Goal: Task Accomplishment & Management: Complete application form

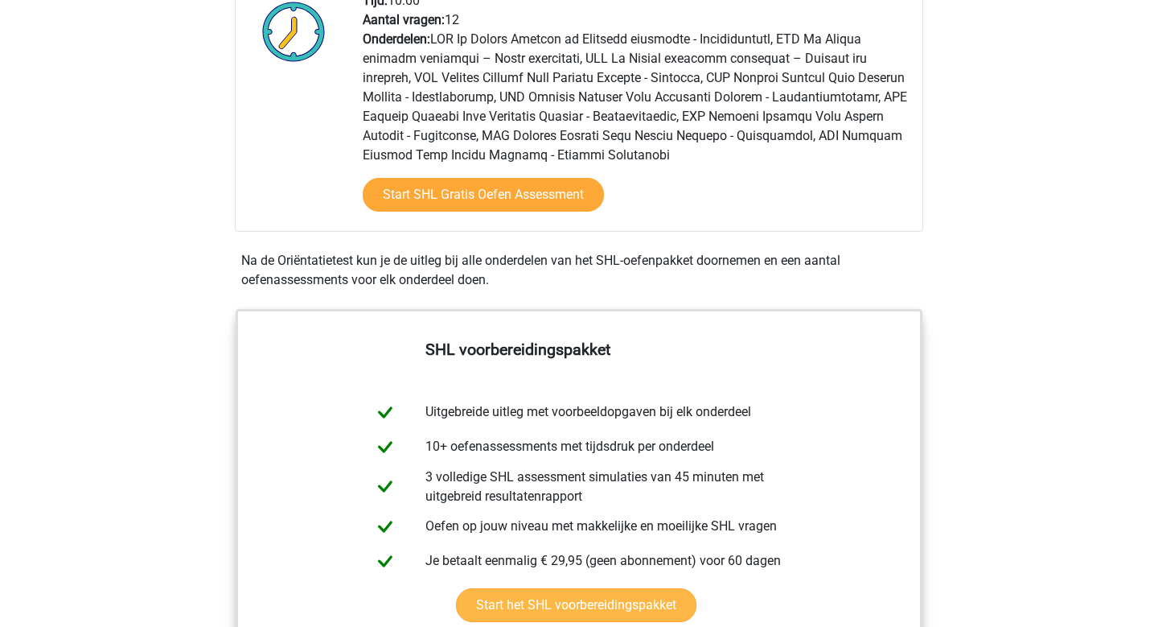
scroll to position [470, 0]
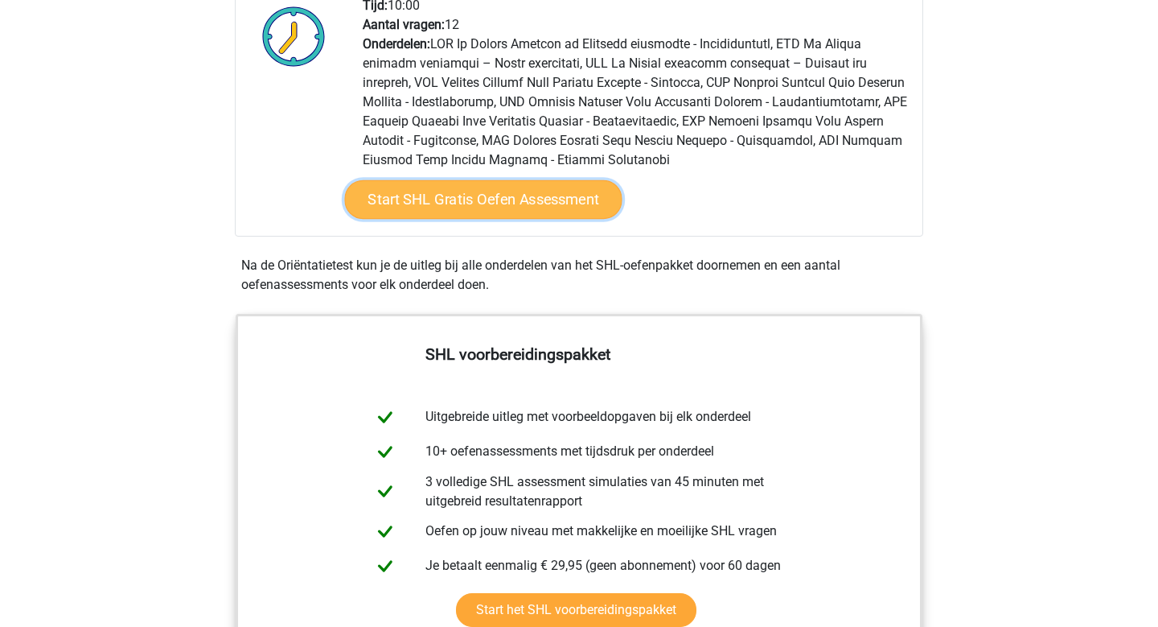
click at [538, 198] on link "Start SHL Gratis Oefen Assessment" at bounding box center [484, 199] width 278 height 39
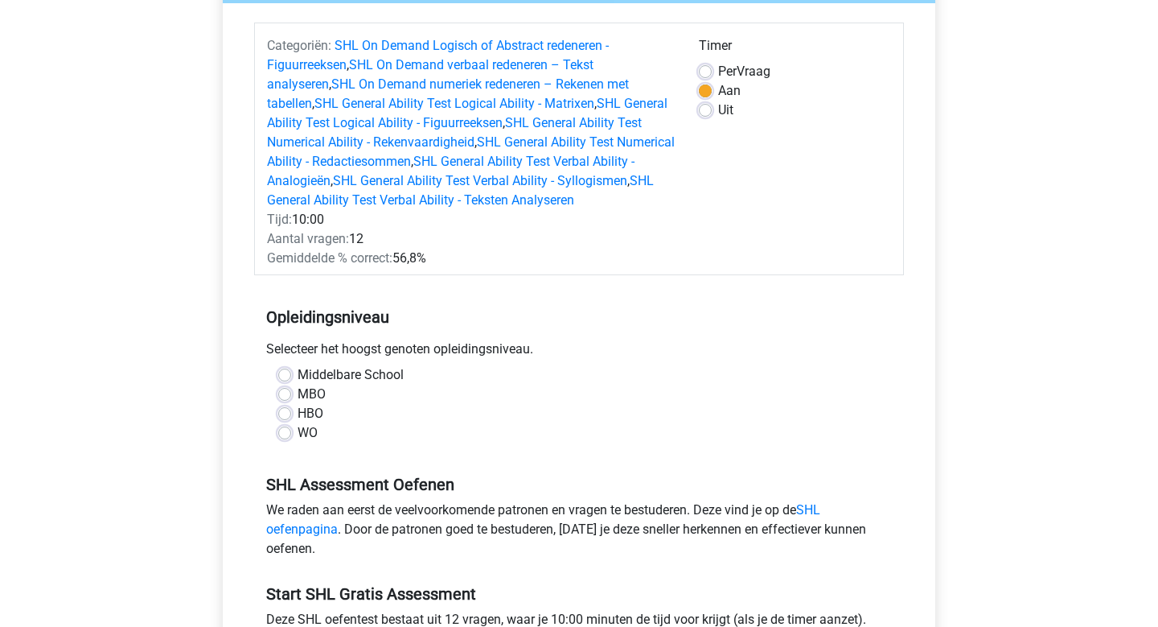
scroll to position [188, 0]
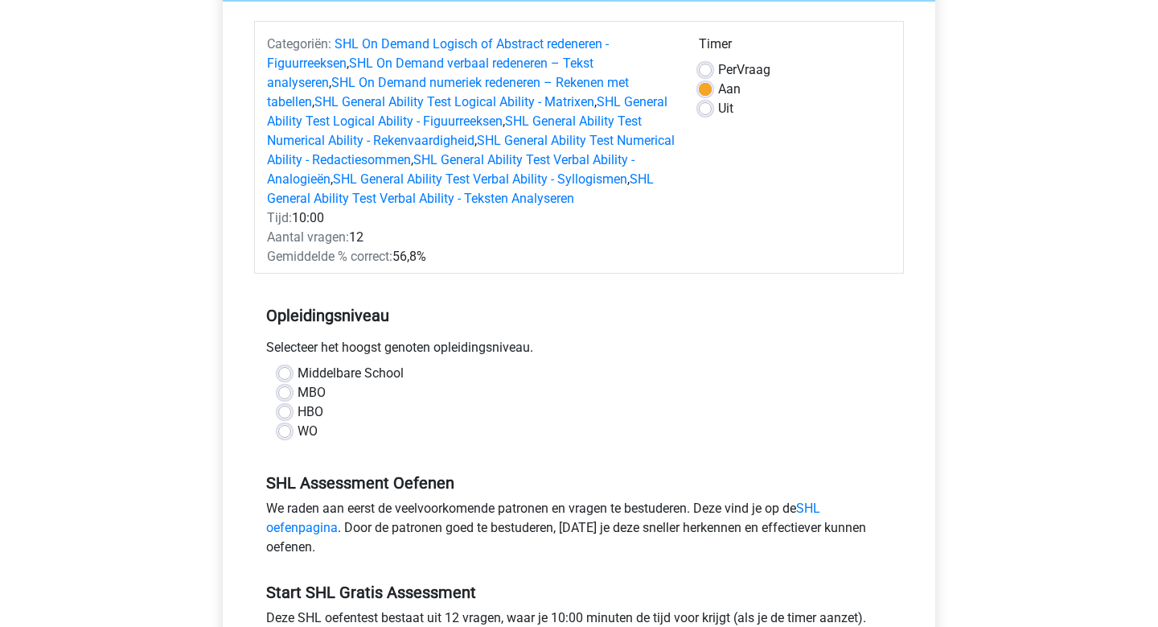
click at [298, 435] on label "WO" at bounding box center [308, 431] width 20 height 19
click at [286, 435] on input "WO" at bounding box center [284, 430] width 13 height 16
radio input "true"
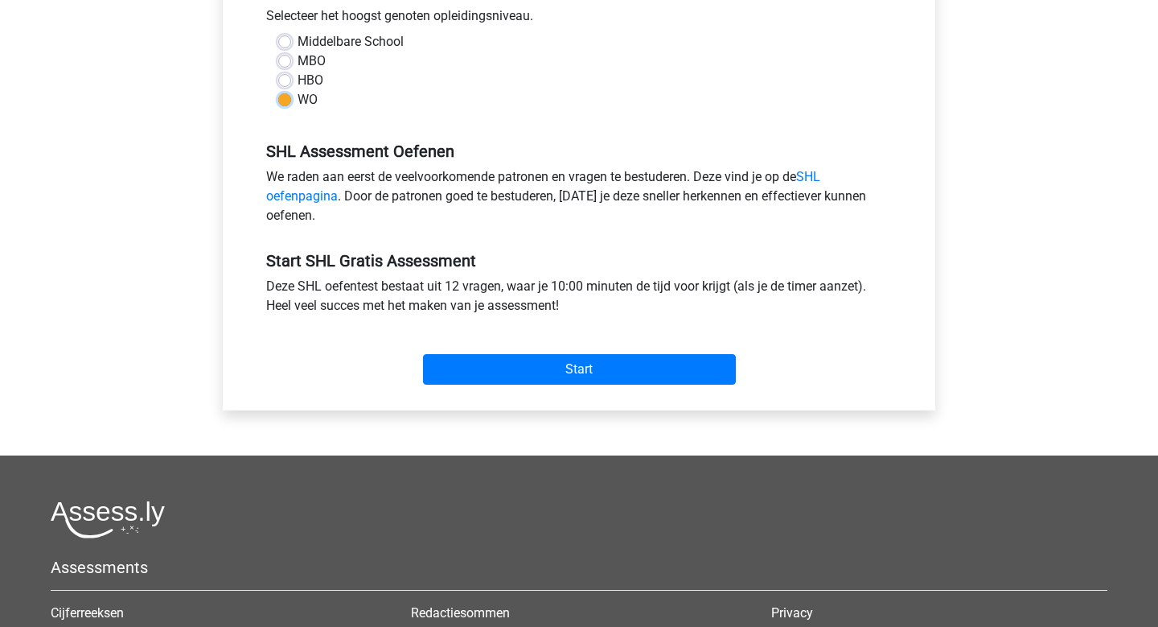
scroll to position [532, 0]
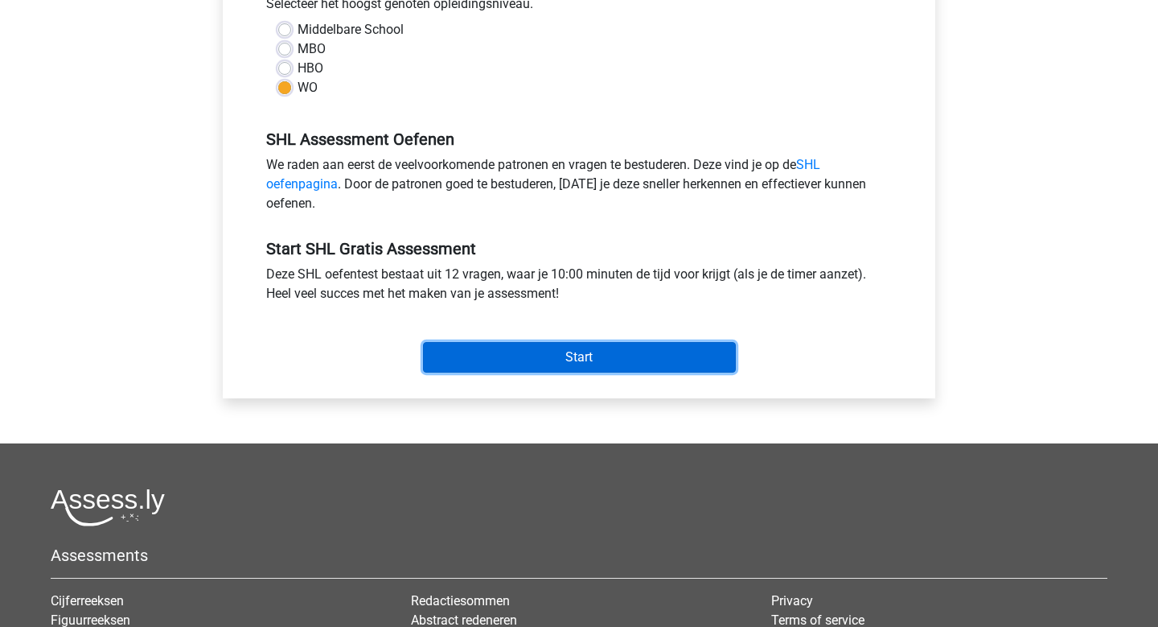
click at [555, 358] on input "Start" at bounding box center [579, 357] width 313 height 31
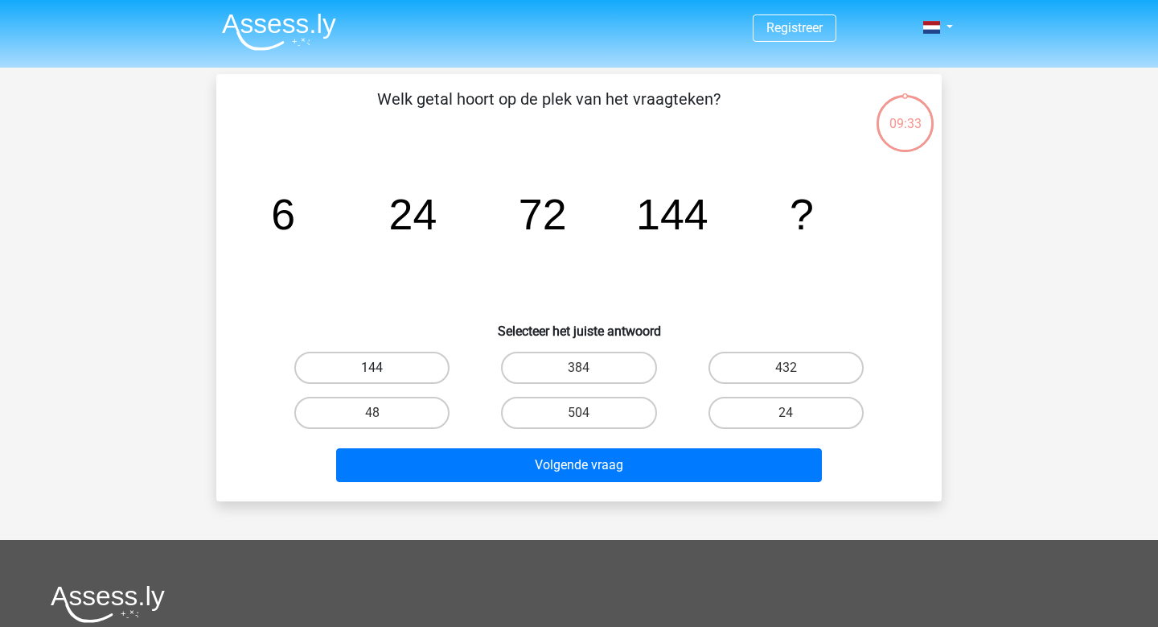
click at [373, 353] on label "144" at bounding box center [371, 368] width 155 height 32
click at [373, 368] on input "144" at bounding box center [377, 373] width 10 height 10
radio input "true"
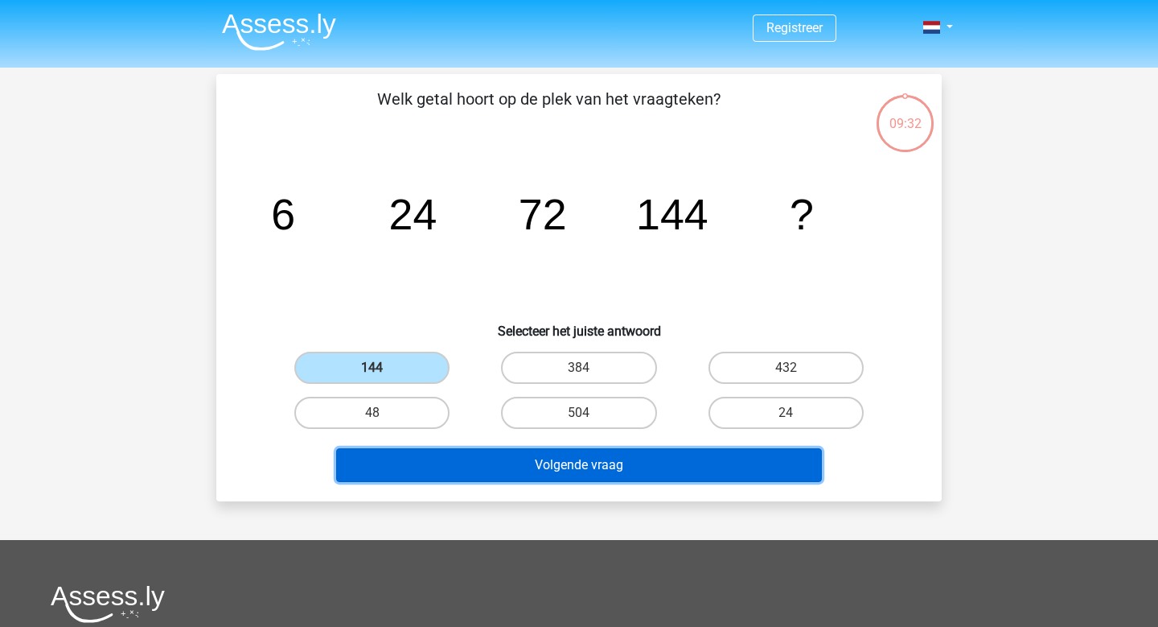
click at [567, 462] on button "Volgende vraag" at bounding box center [579, 465] width 487 height 34
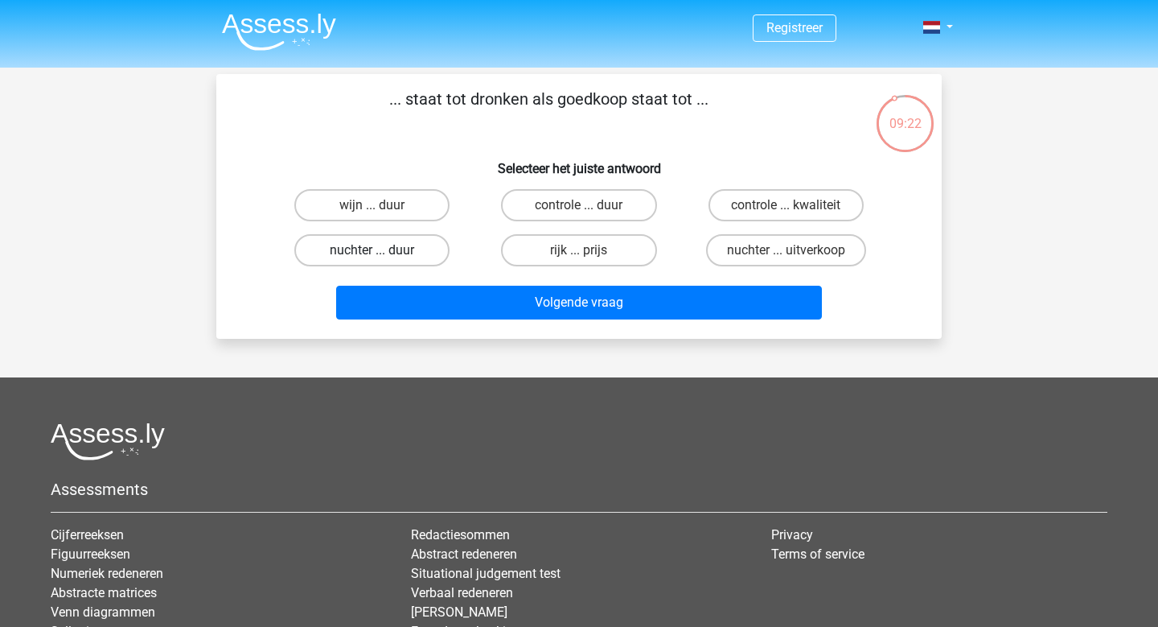
click at [422, 252] on label "nuchter ... duur" at bounding box center [371, 250] width 155 height 32
click at [383, 252] on input "nuchter ... duur" at bounding box center [377, 255] width 10 height 10
radio input "true"
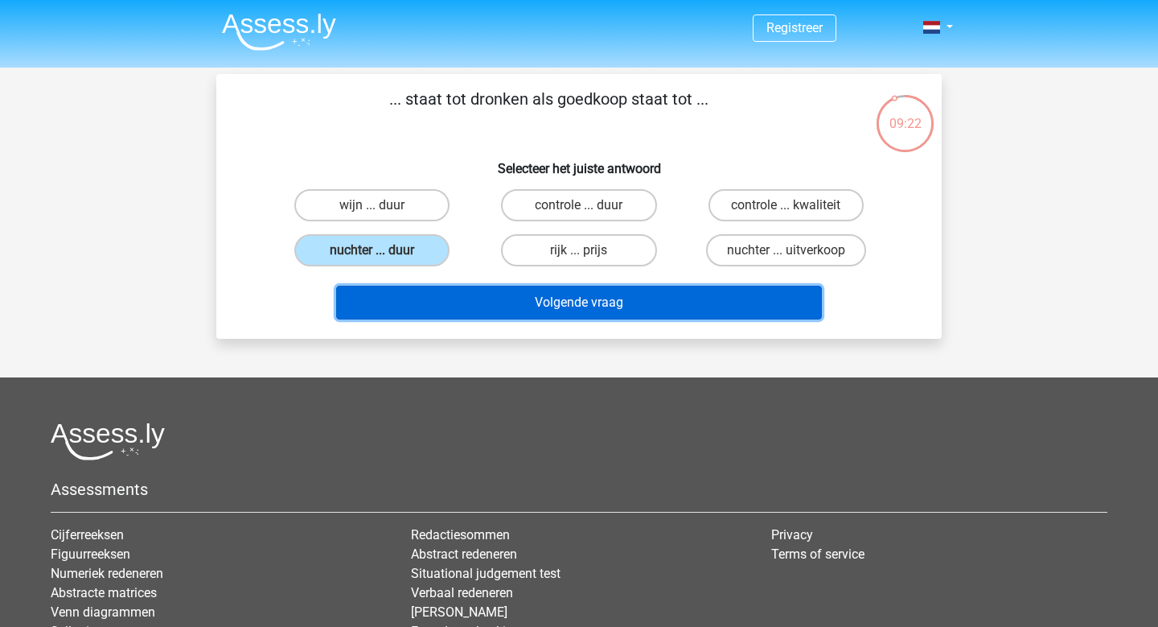
click at [575, 315] on button "Volgende vraag" at bounding box center [579, 303] width 487 height 34
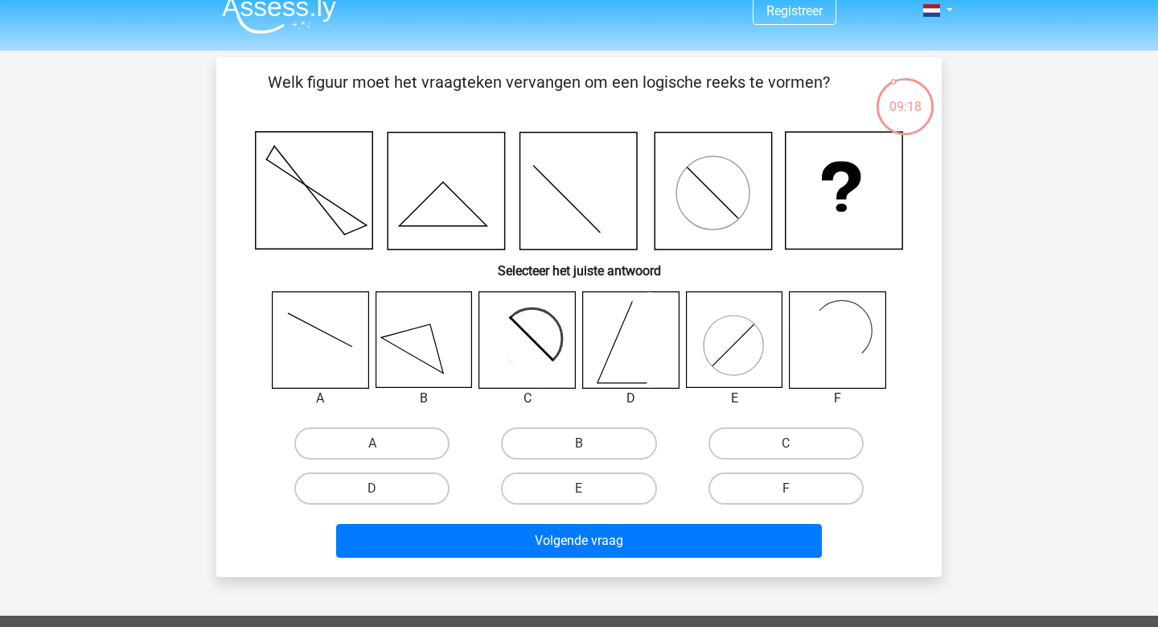
scroll to position [33, 0]
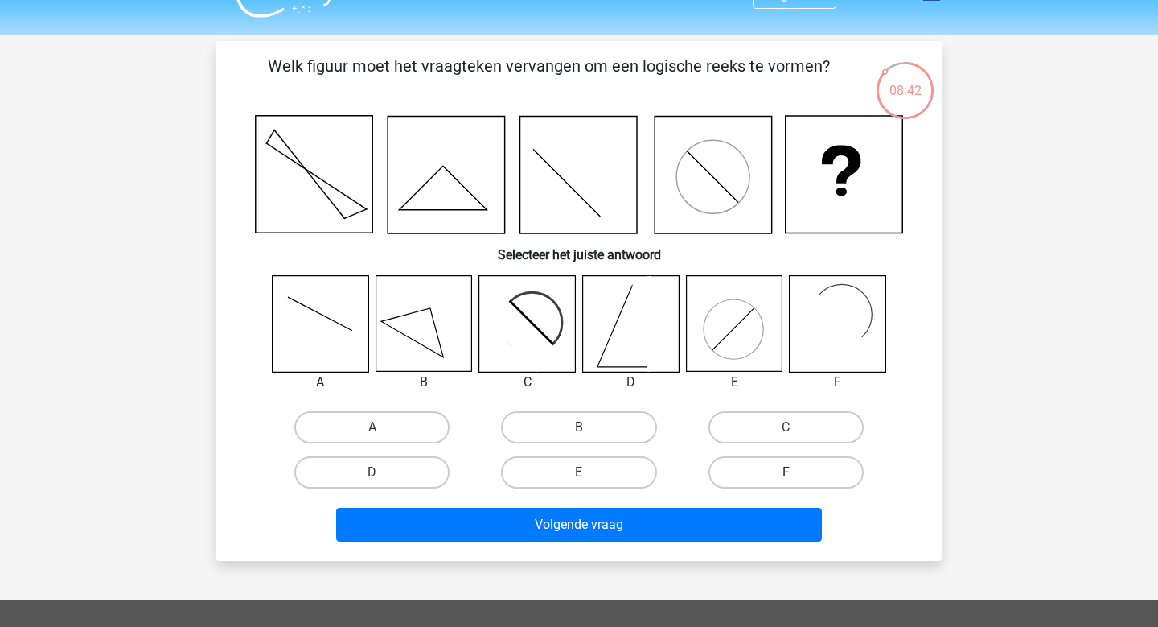
click at [770, 475] on label "F" at bounding box center [786, 472] width 155 height 32
click at [786, 475] on input "F" at bounding box center [791, 477] width 10 height 10
radio input "true"
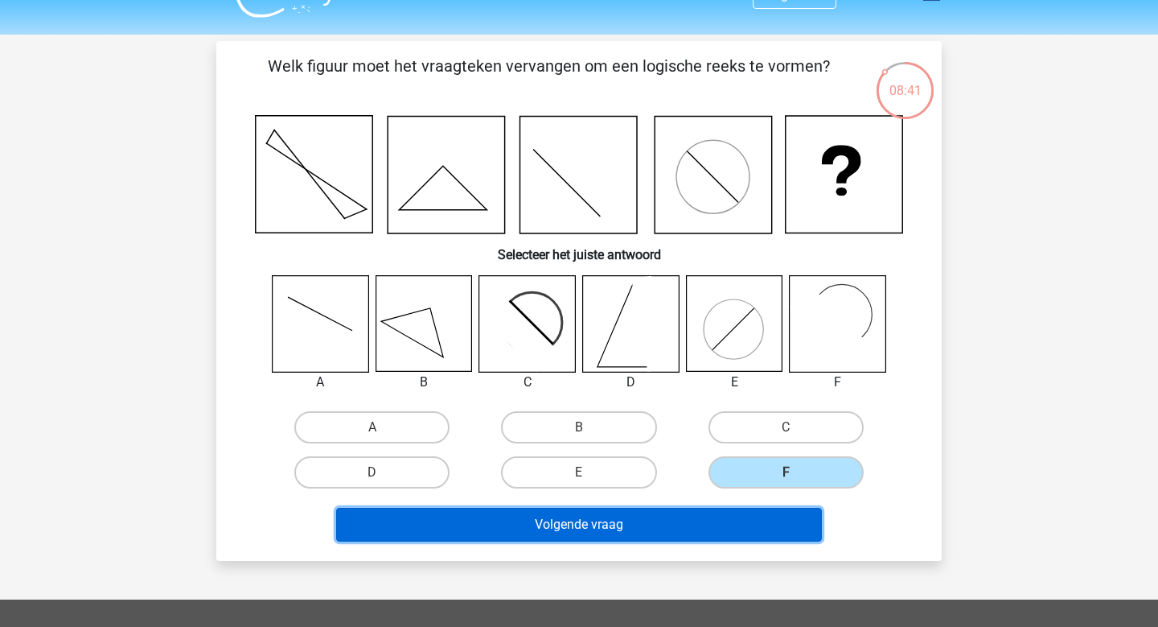
click at [696, 518] on button "Volgende vraag" at bounding box center [579, 525] width 487 height 34
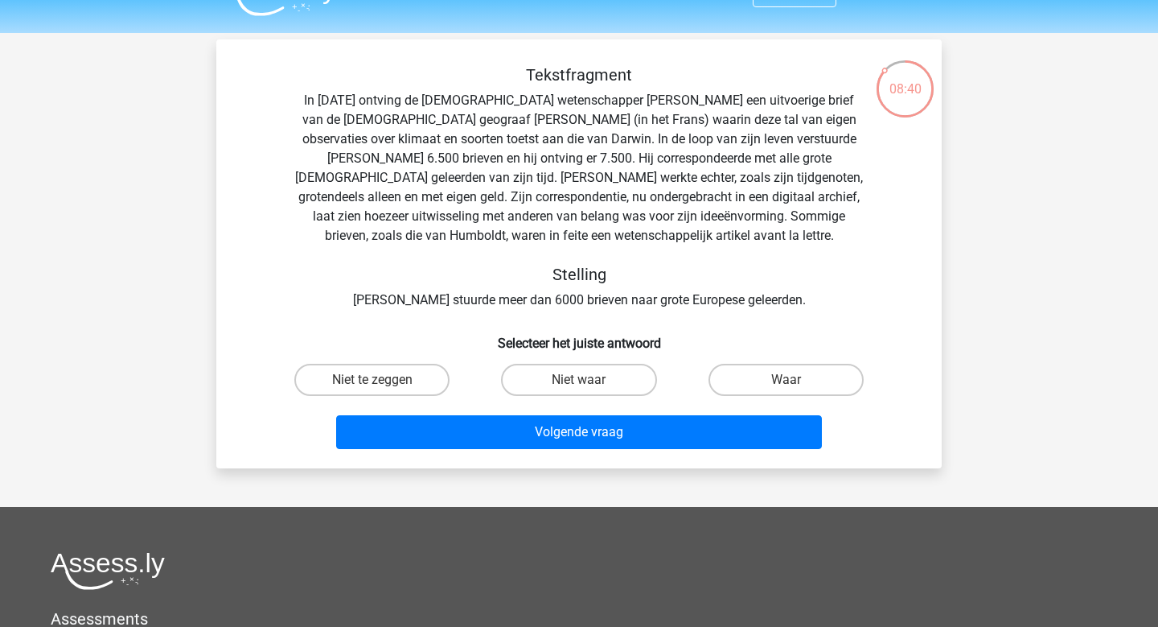
scroll to position [21, 0]
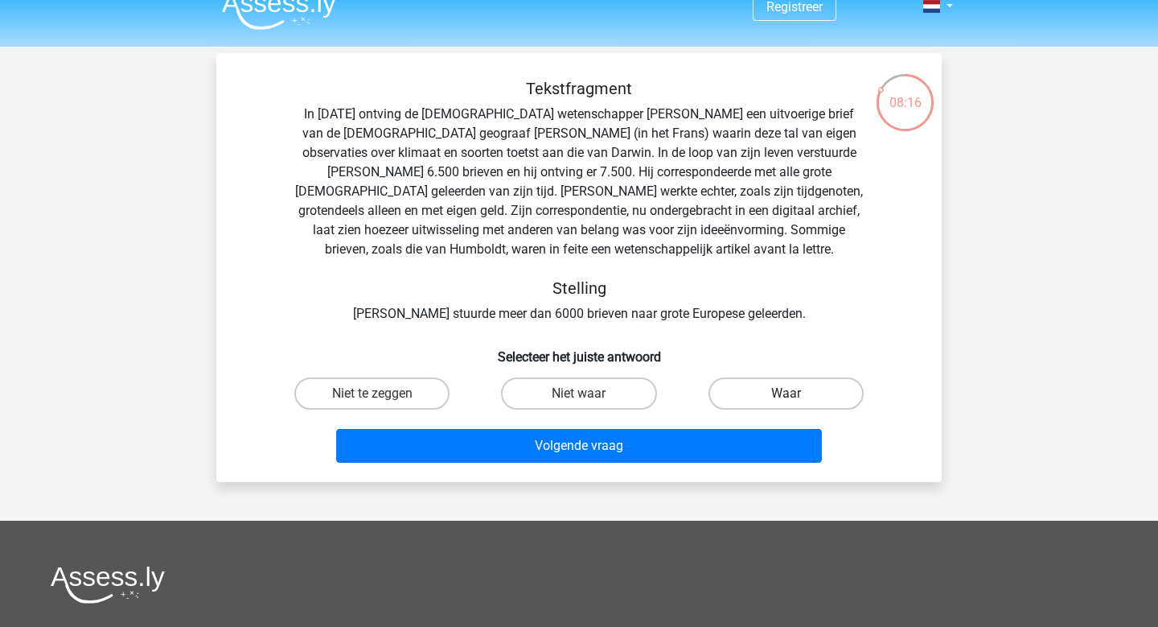
click at [767, 397] on label "Waar" at bounding box center [786, 393] width 155 height 32
click at [786, 397] on input "Waar" at bounding box center [791, 398] width 10 height 10
radio input "true"
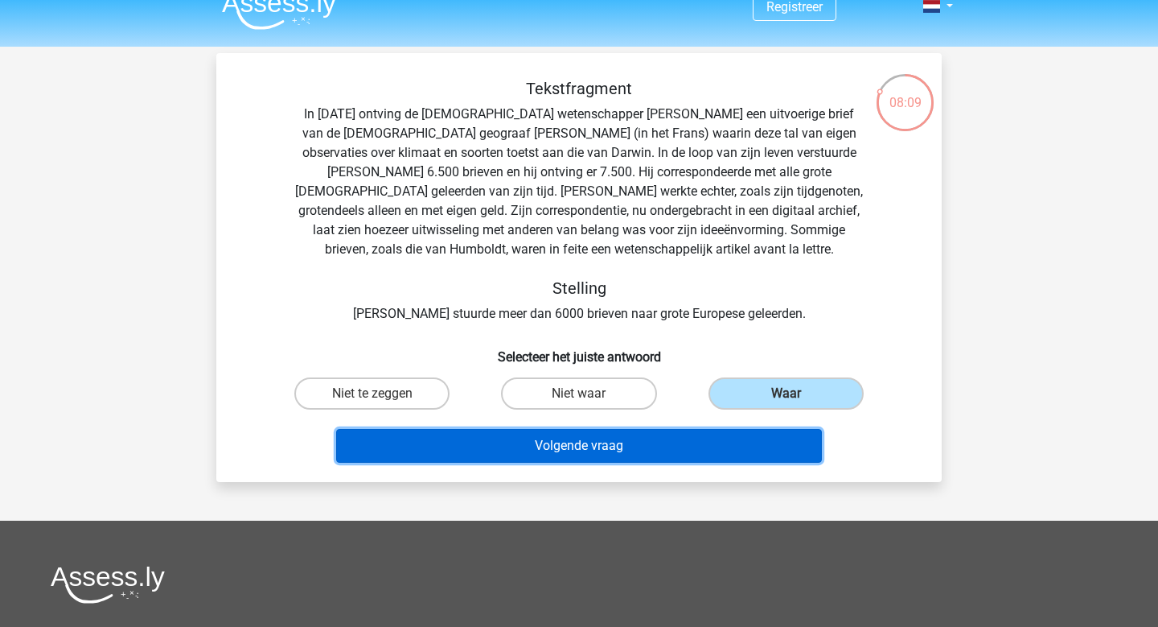
click at [663, 443] on button "Volgende vraag" at bounding box center [579, 446] width 487 height 34
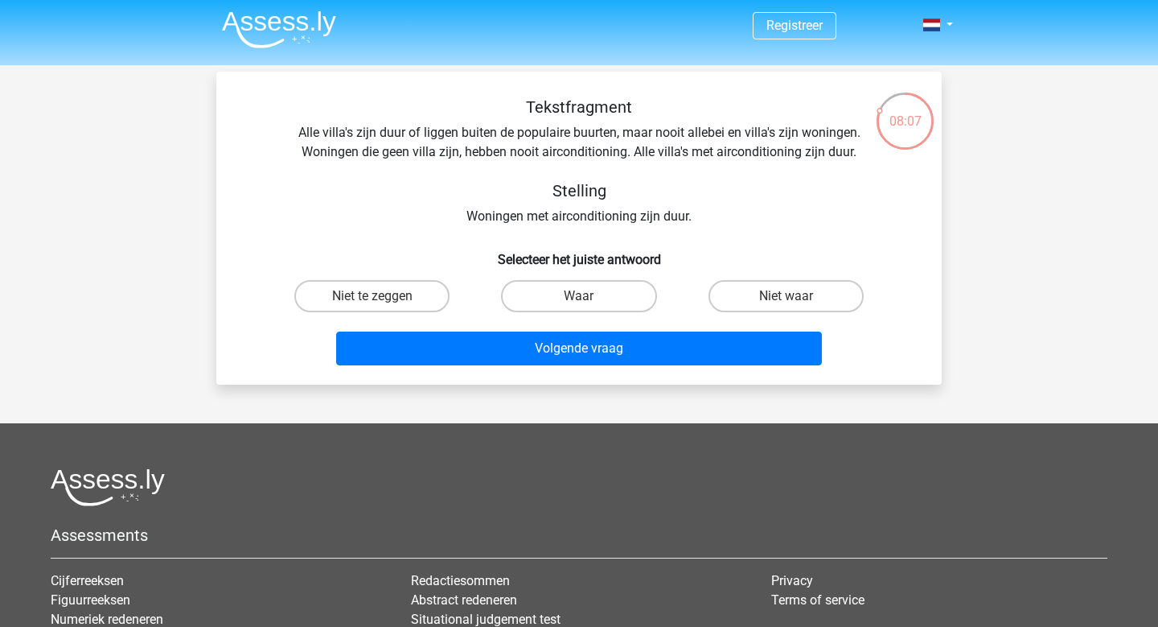
scroll to position [2, 0]
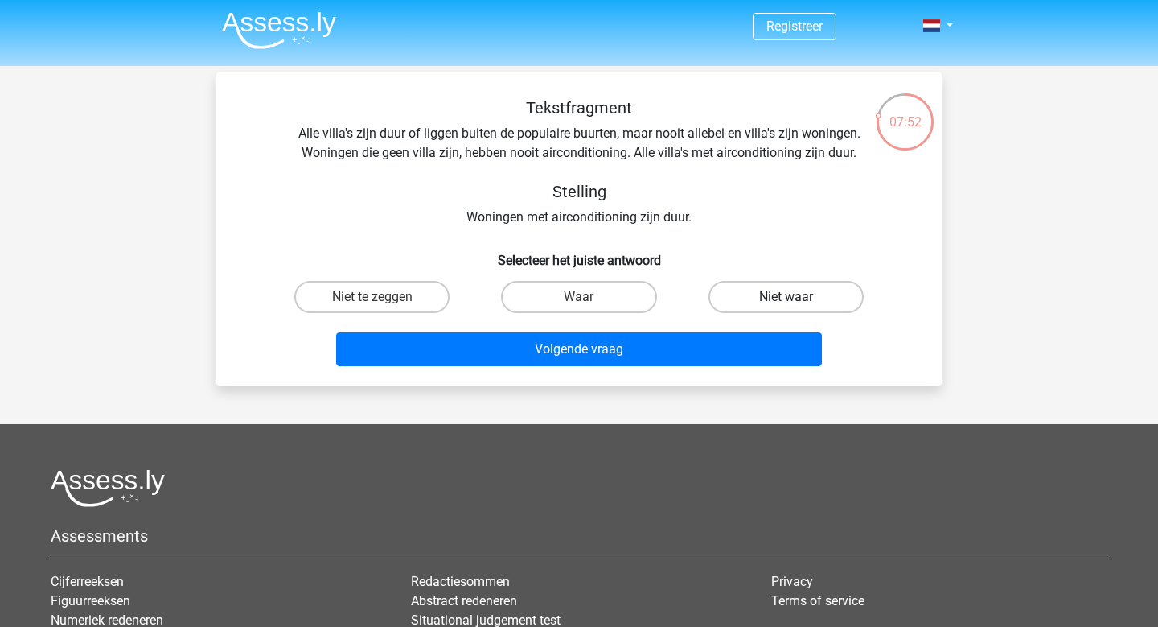
click at [781, 296] on label "Niet waar" at bounding box center [786, 297] width 155 height 32
click at [786, 297] on input "Niet waar" at bounding box center [791, 302] width 10 height 10
radio input "true"
click at [533, 298] on label "Waar" at bounding box center [578, 297] width 155 height 32
click at [579, 298] on input "Waar" at bounding box center [584, 302] width 10 height 10
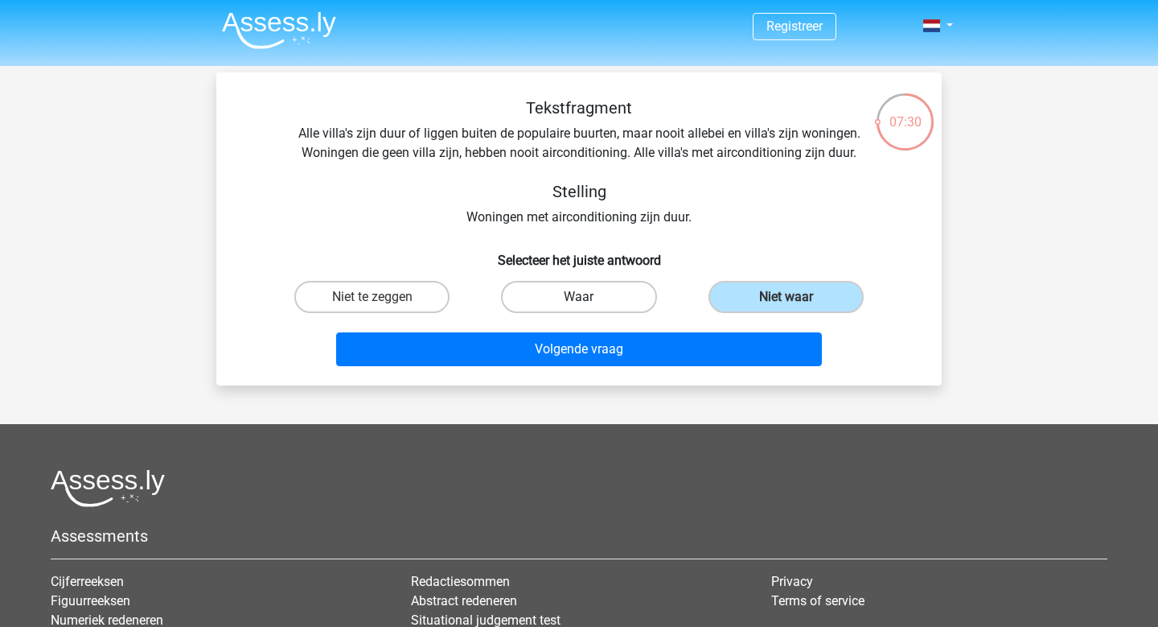
radio input "true"
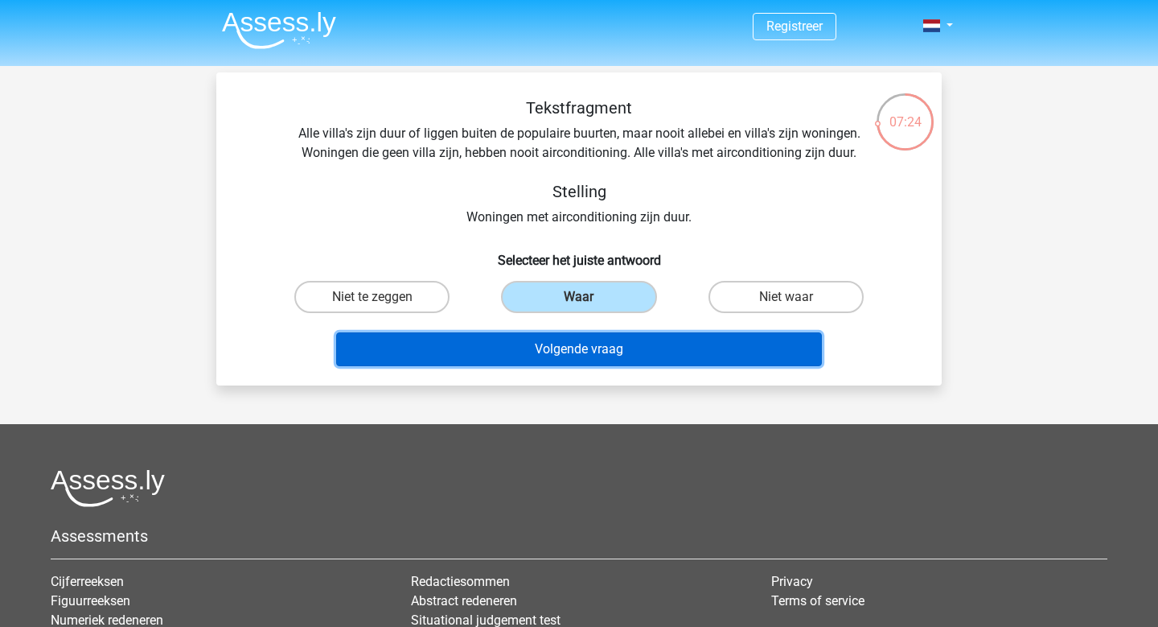
click at [534, 356] on button "Volgende vraag" at bounding box center [579, 349] width 487 height 34
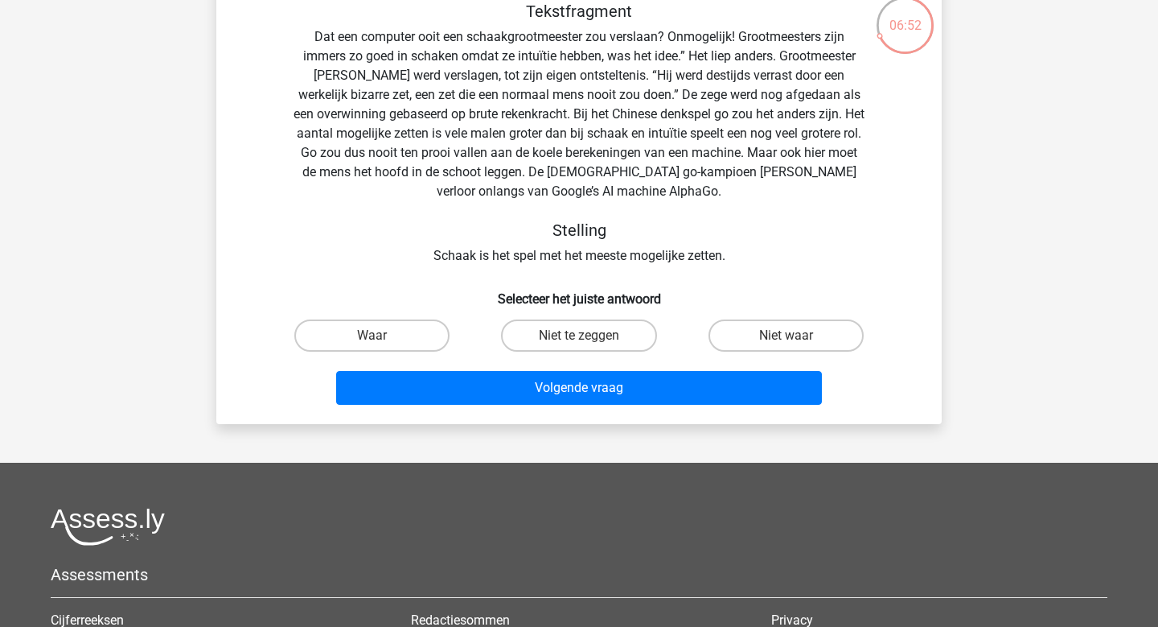
scroll to position [97, 0]
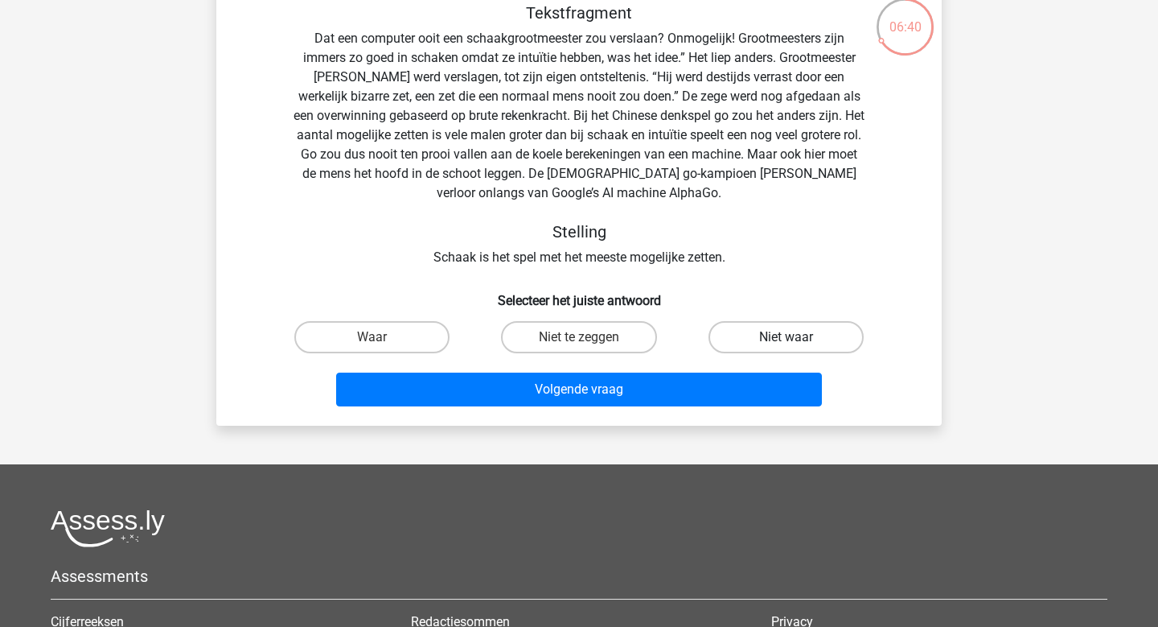
click at [775, 342] on label "Niet waar" at bounding box center [786, 337] width 155 height 32
click at [786, 342] on input "Niet waar" at bounding box center [791, 342] width 10 height 10
radio input "true"
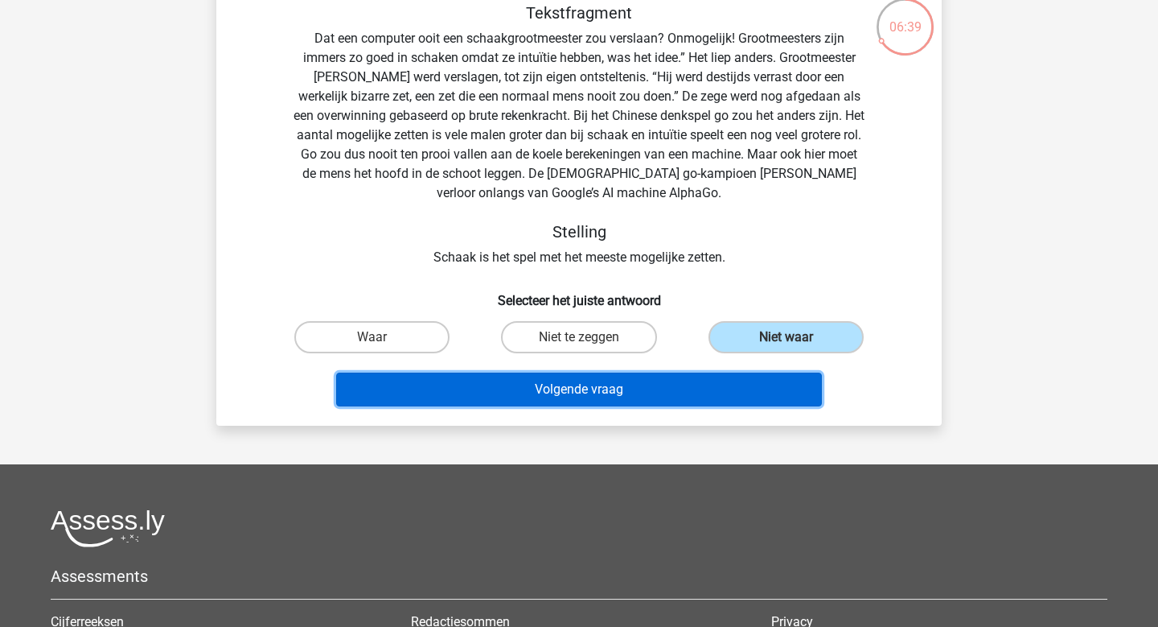
click at [714, 395] on button "Volgende vraag" at bounding box center [579, 389] width 487 height 34
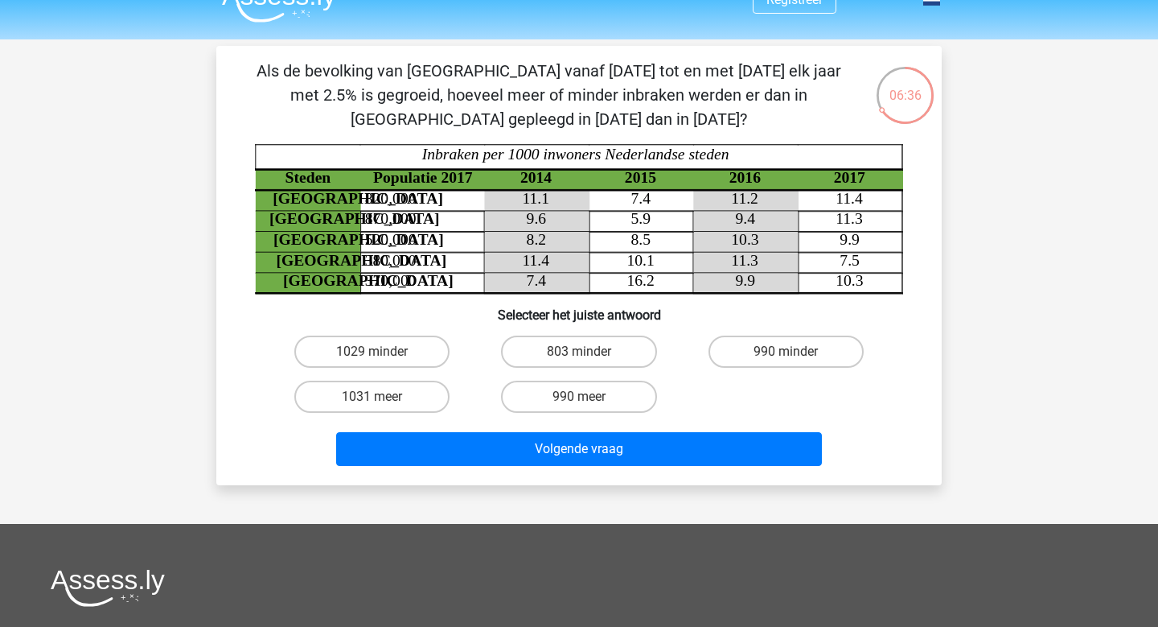
scroll to position [0, 0]
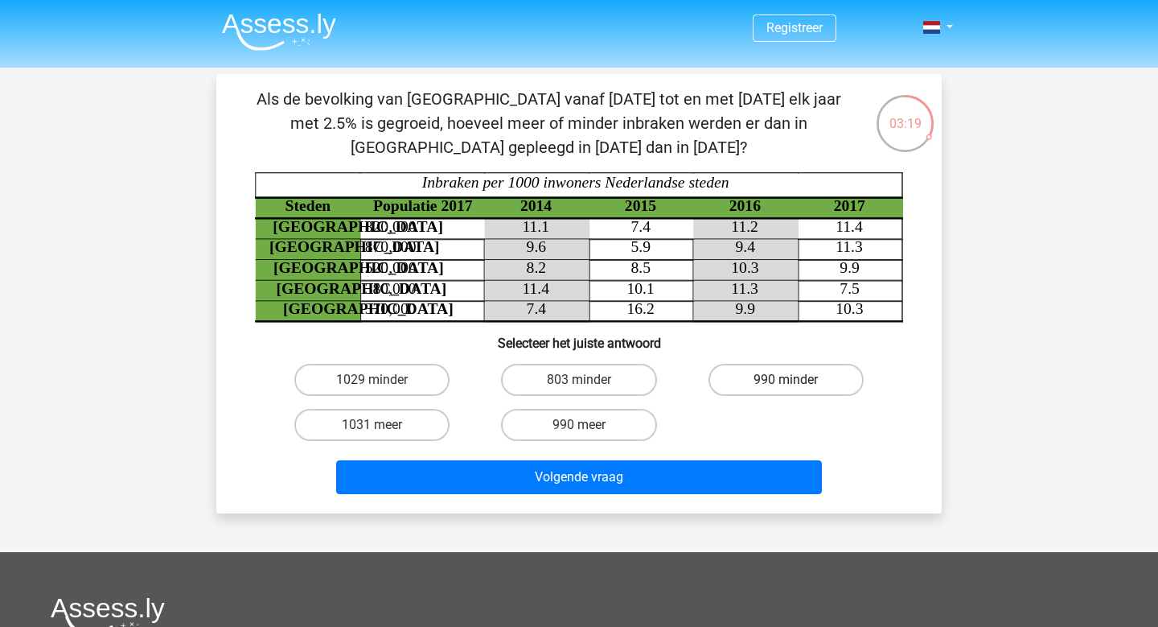
click at [814, 389] on label "990 minder" at bounding box center [786, 380] width 155 height 32
click at [796, 389] on input "990 minder" at bounding box center [791, 385] width 10 height 10
radio input "true"
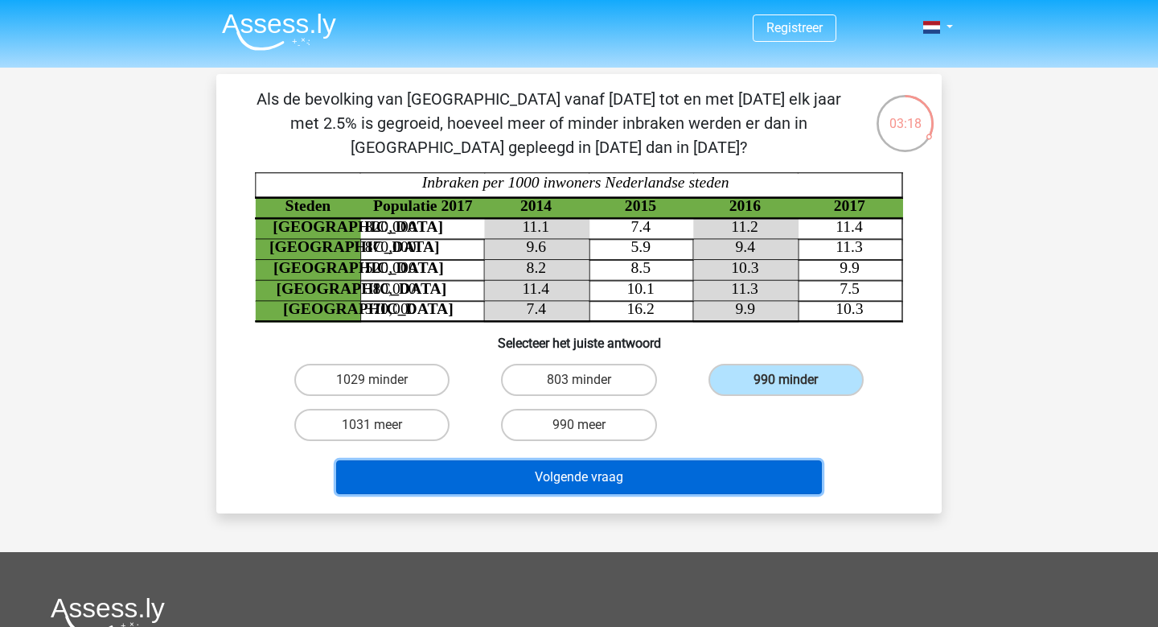
click at [724, 463] on button "Volgende vraag" at bounding box center [579, 477] width 487 height 34
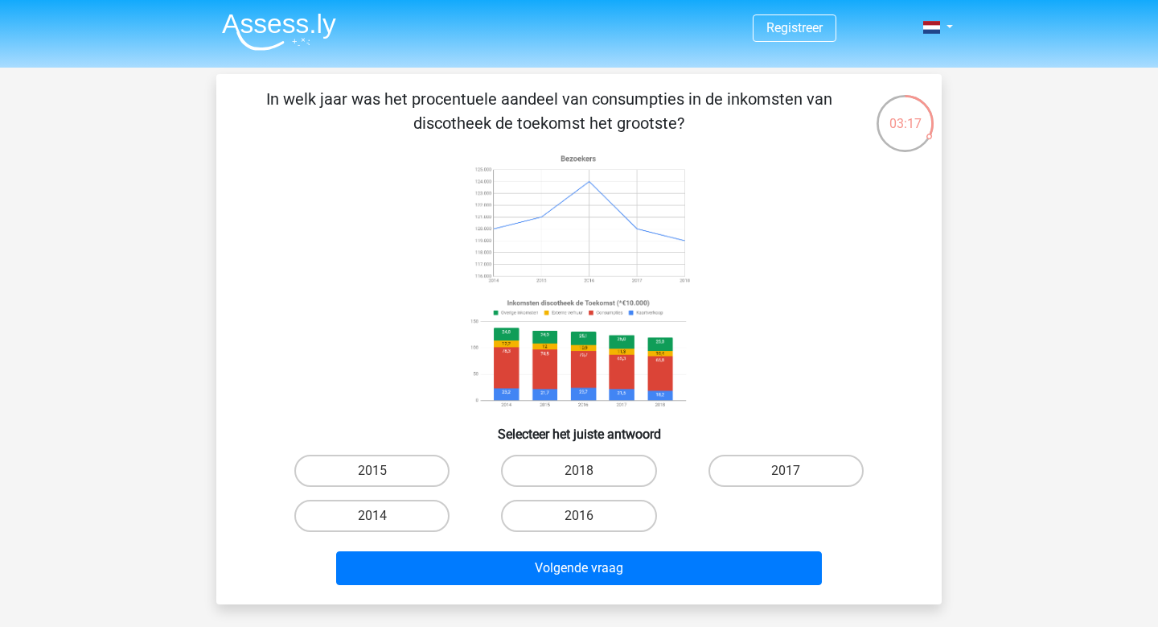
scroll to position [1, 0]
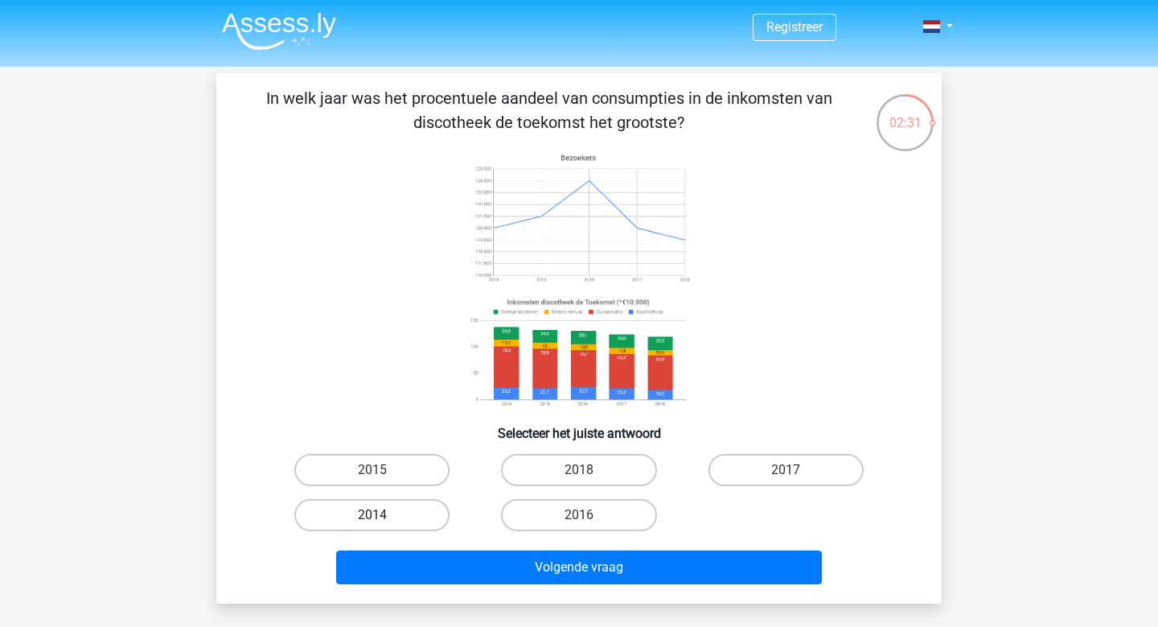
click at [373, 506] on label "2014" at bounding box center [371, 515] width 155 height 32
click at [373, 515] on input "2014" at bounding box center [377, 520] width 10 height 10
radio input "true"
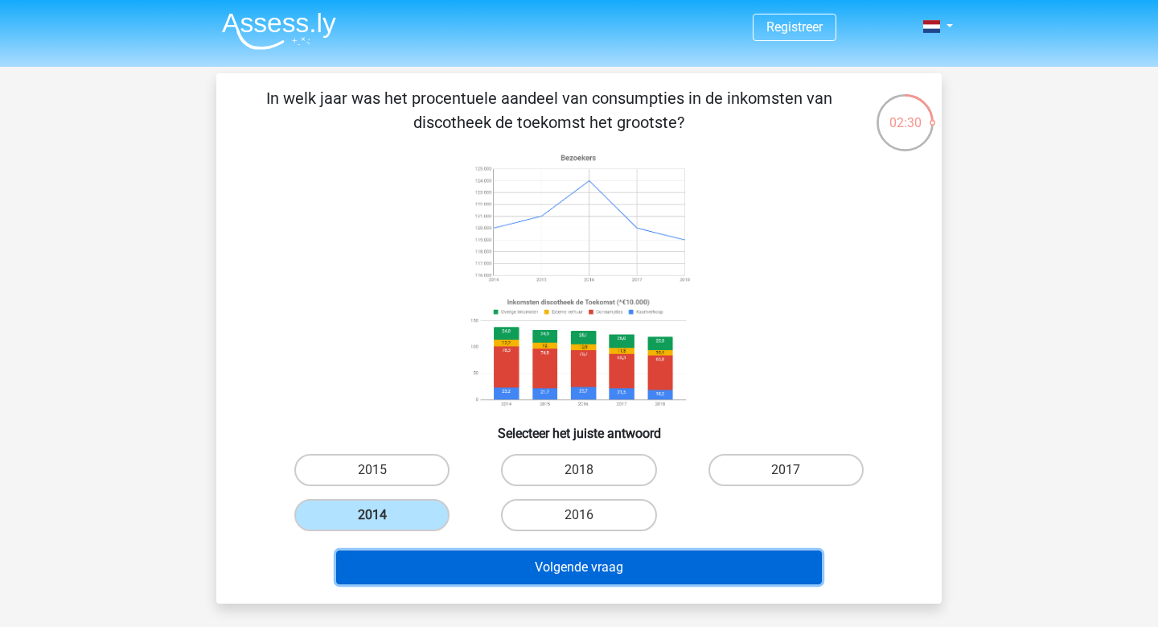
click at [578, 574] on button "Volgende vraag" at bounding box center [579, 567] width 487 height 34
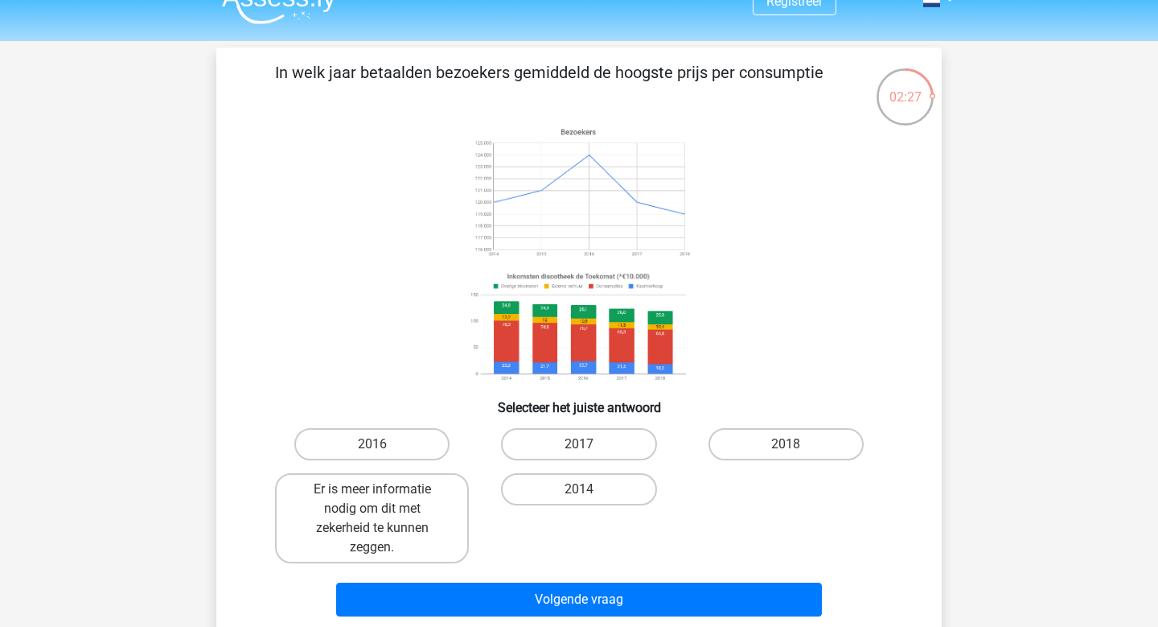
scroll to position [31, 0]
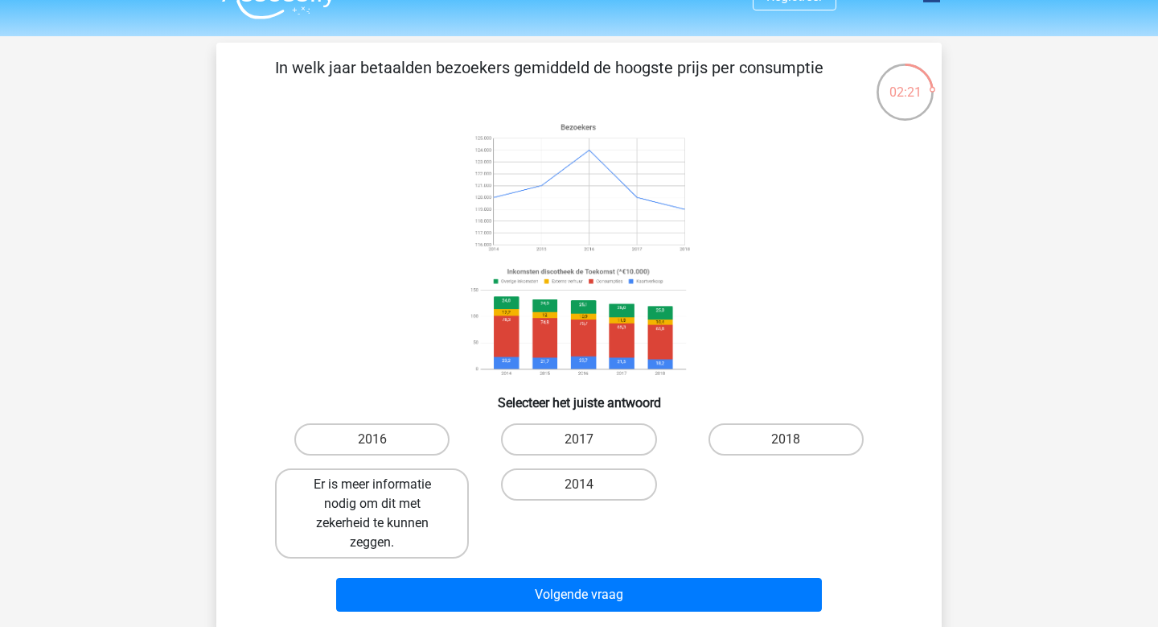
click at [385, 509] on label "Er is meer informatie nodig om dit met zekerheid te kunnen zeggen." at bounding box center [372, 513] width 194 height 90
click at [383, 495] on input "Er is meer informatie nodig om dit met zekerheid te kunnen zeggen." at bounding box center [377, 489] width 10 height 10
radio input "true"
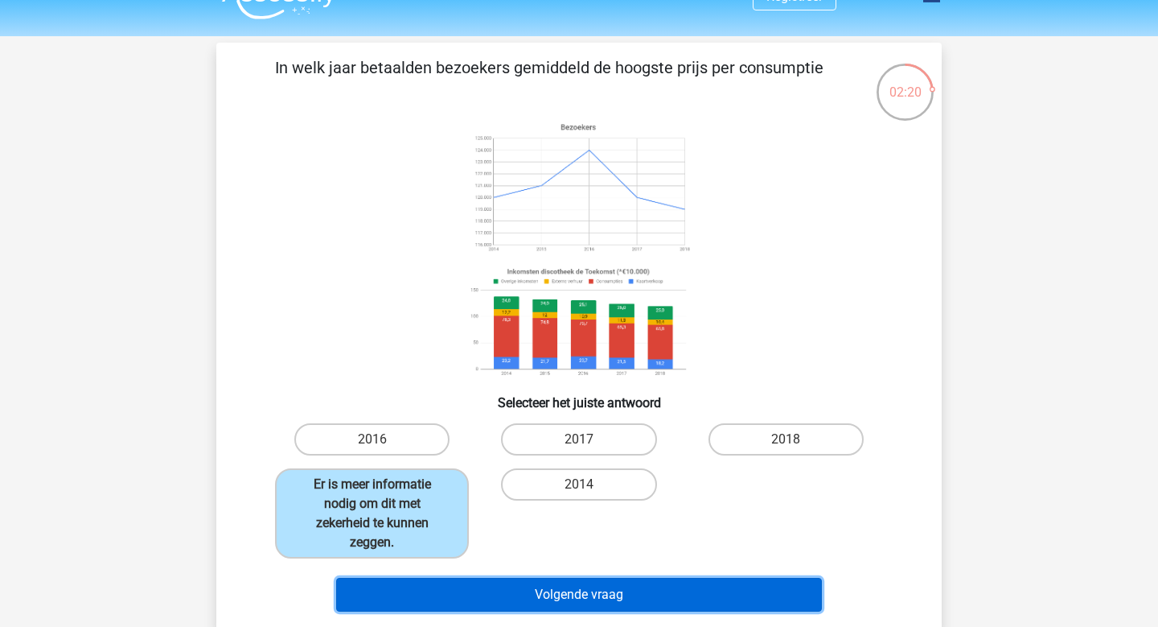
click at [519, 605] on button "Volgende vraag" at bounding box center [579, 595] width 487 height 34
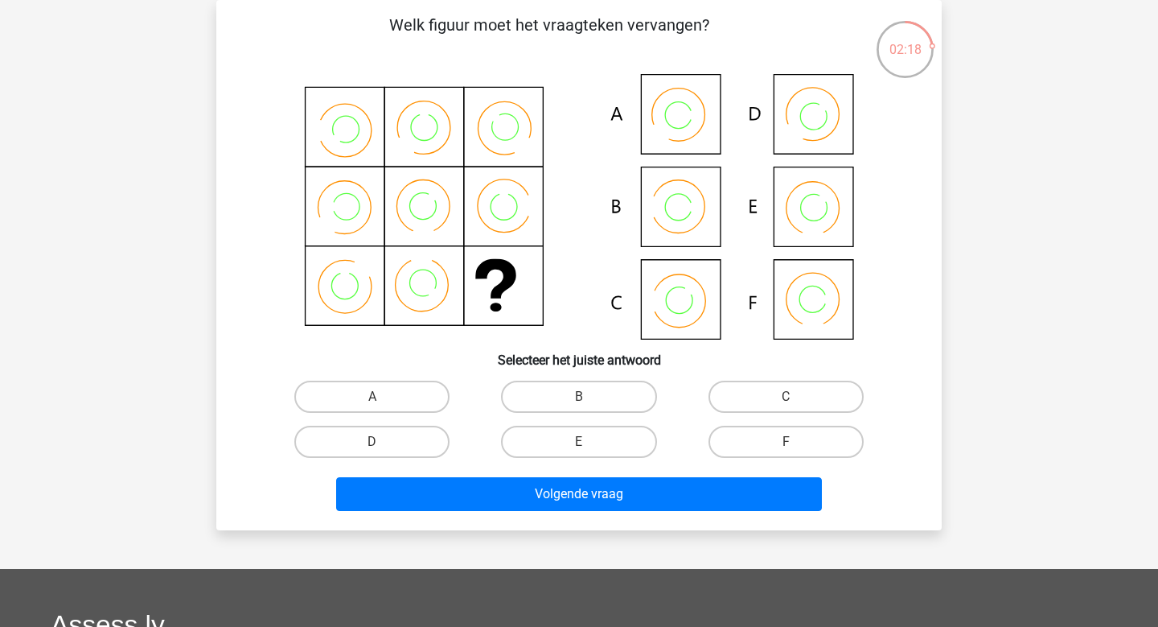
scroll to position [38, 0]
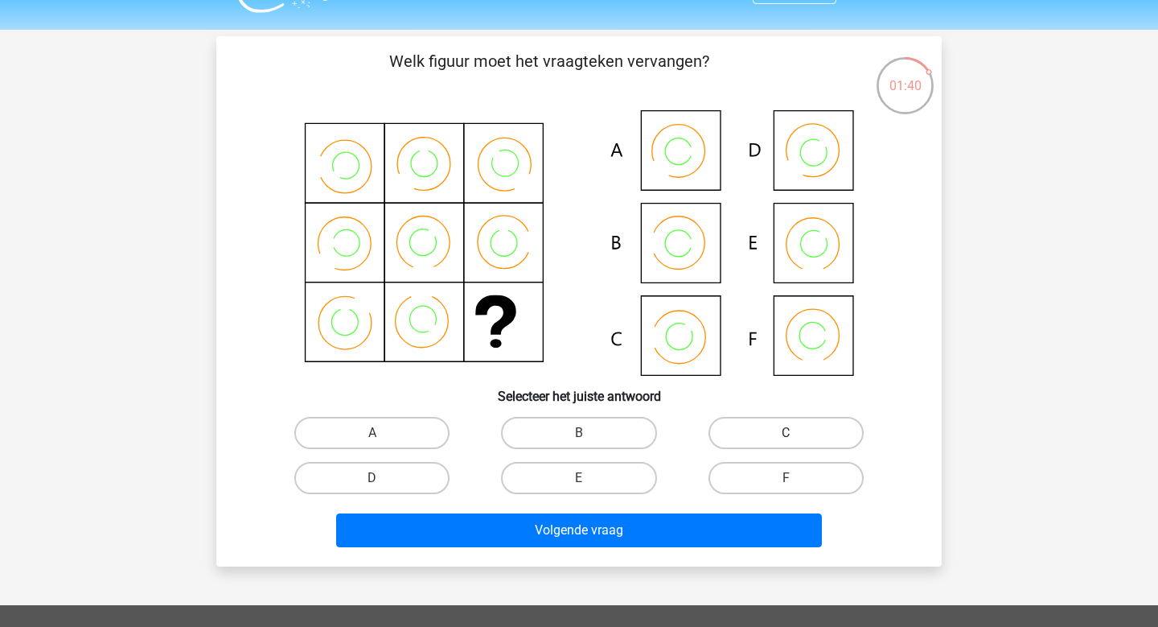
click at [796, 440] on label "C" at bounding box center [786, 433] width 155 height 32
click at [796, 440] on input "C" at bounding box center [791, 438] width 10 height 10
radio input "true"
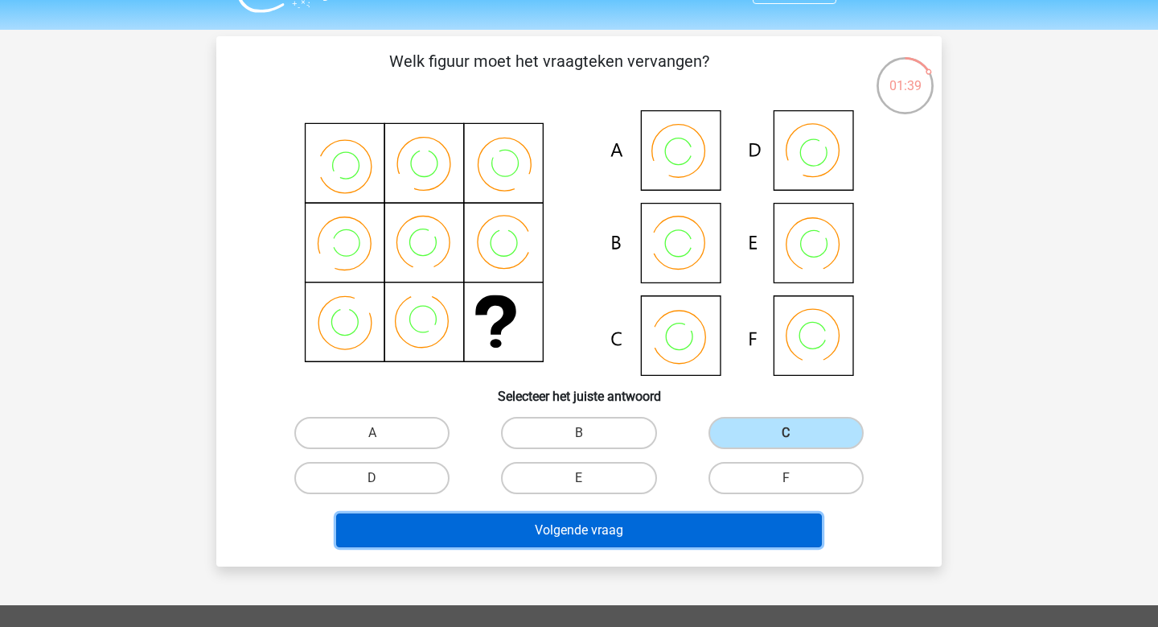
click at [680, 523] on button "Volgende vraag" at bounding box center [579, 530] width 487 height 34
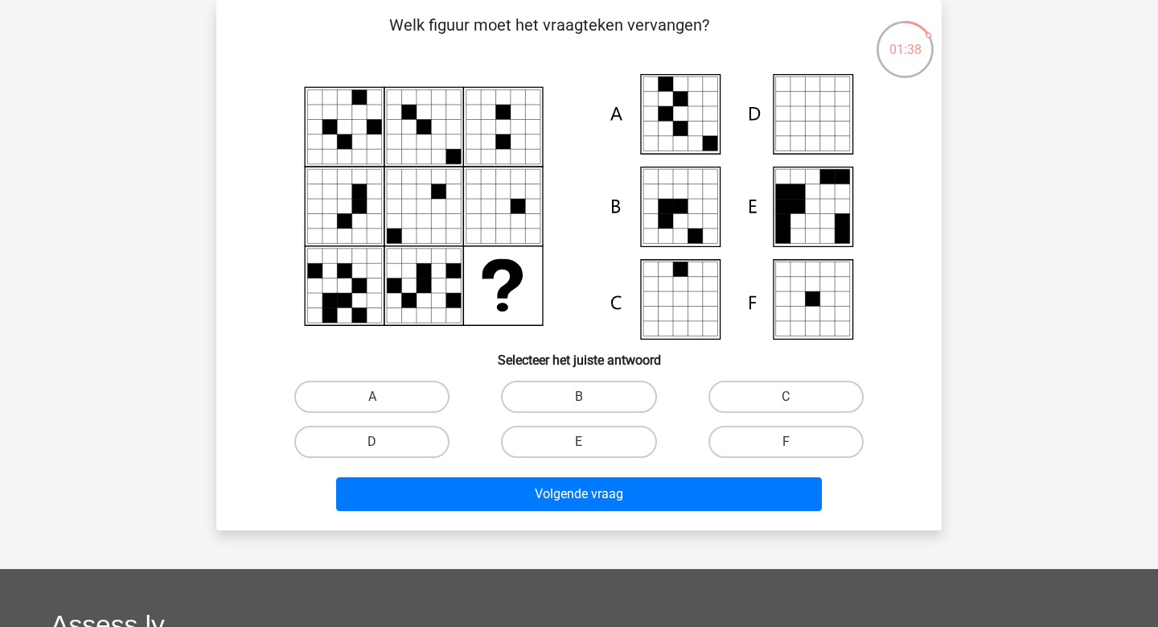
scroll to position [0, 0]
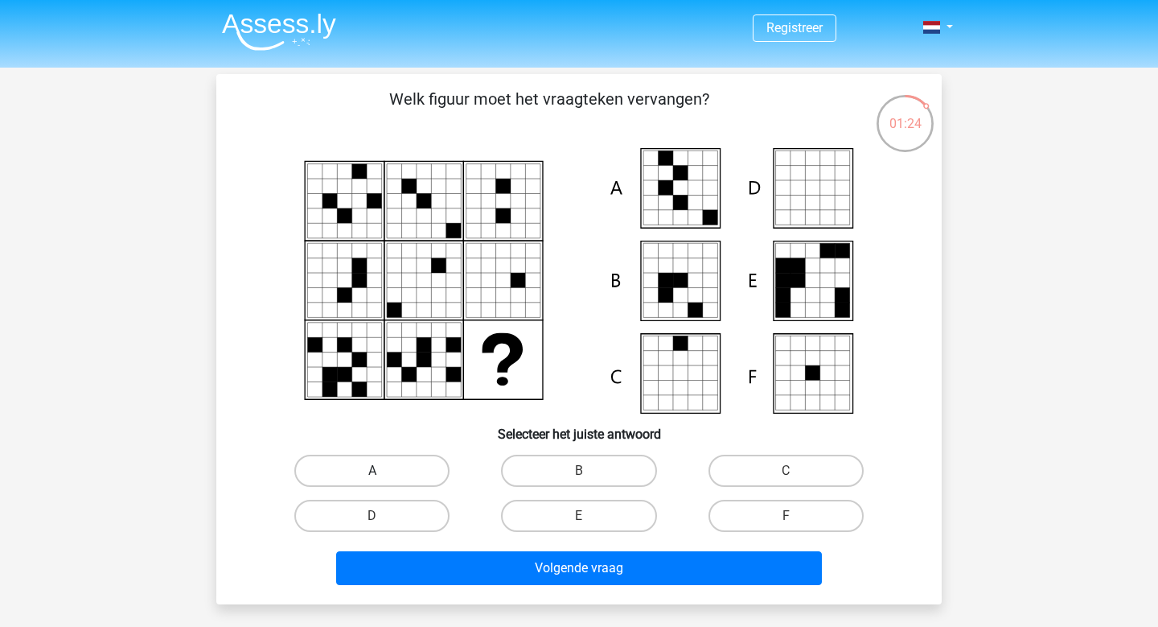
click at [359, 471] on label "A" at bounding box center [371, 471] width 155 height 32
click at [372, 471] on input "A" at bounding box center [377, 476] width 10 height 10
radio input "true"
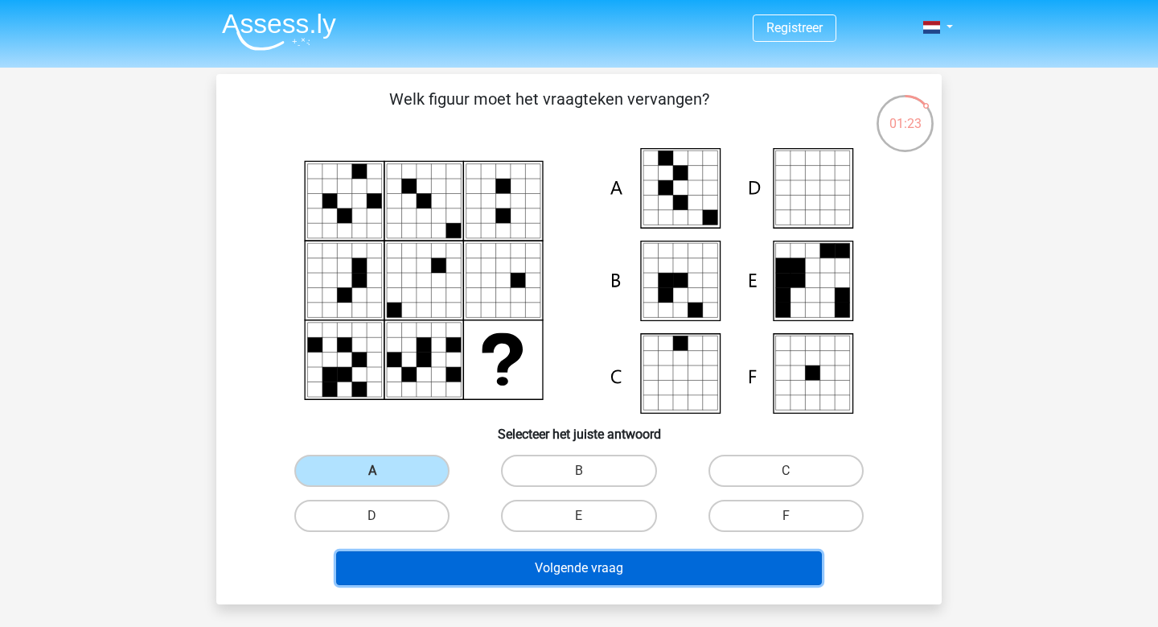
click at [512, 563] on button "Volgende vraag" at bounding box center [579, 568] width 487 height 34
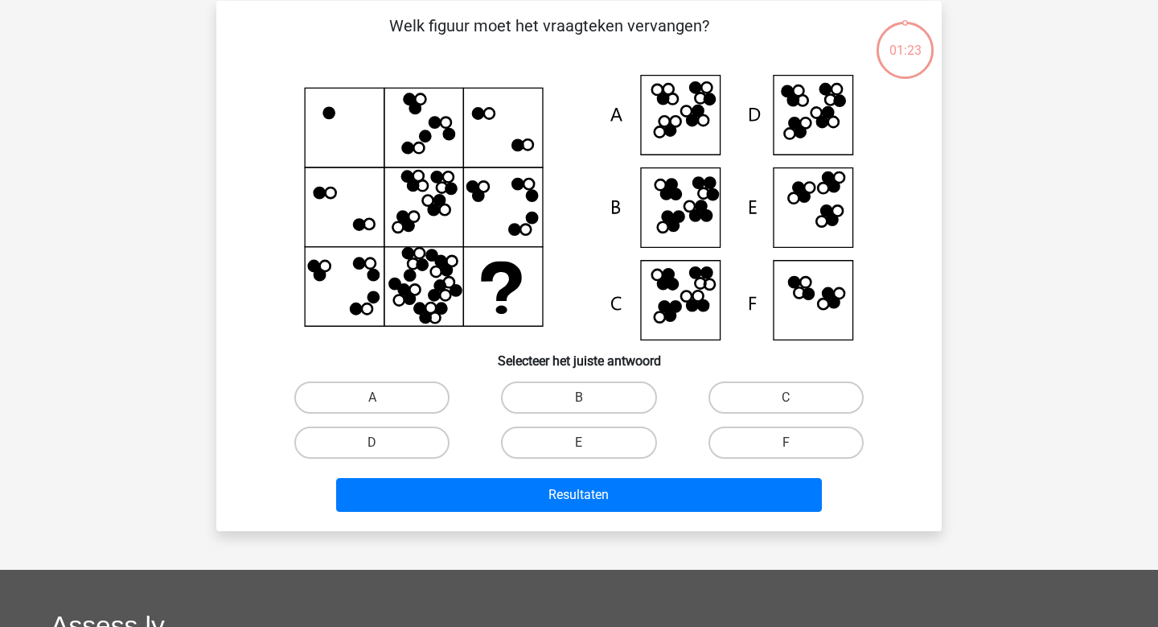
scroll to position [74, 0]
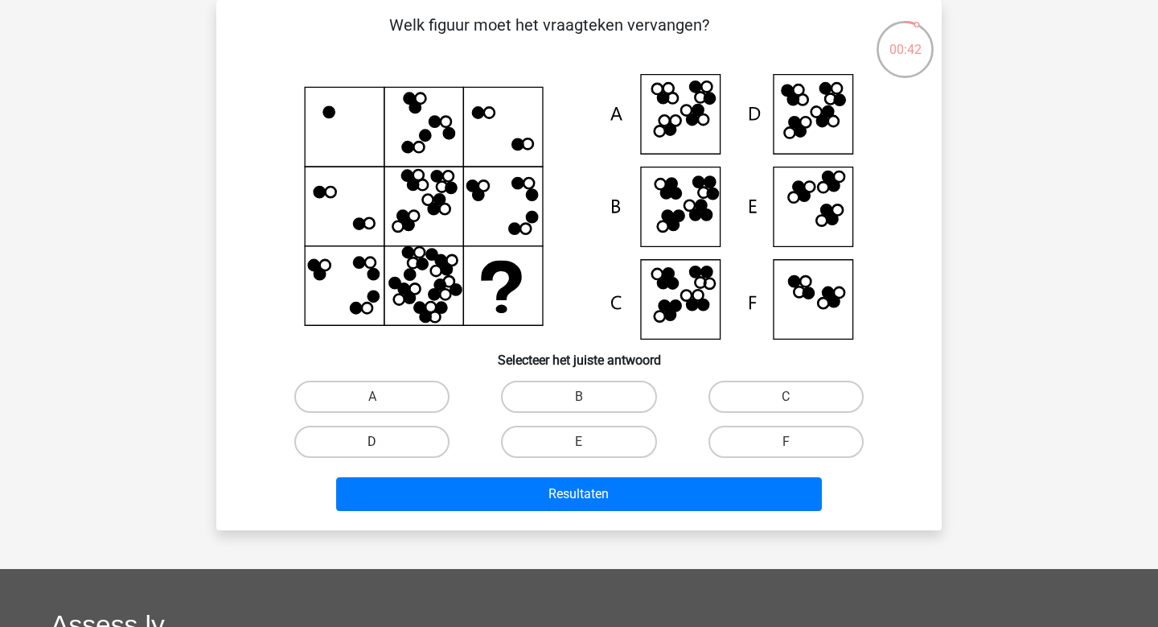
click at [436, 439] on label "D" at bounding box center [371, 442] width 155 height 32
click at [383, 442] on input "D" at bounding box center [377, 447] width 10 height 10
radio input "true"
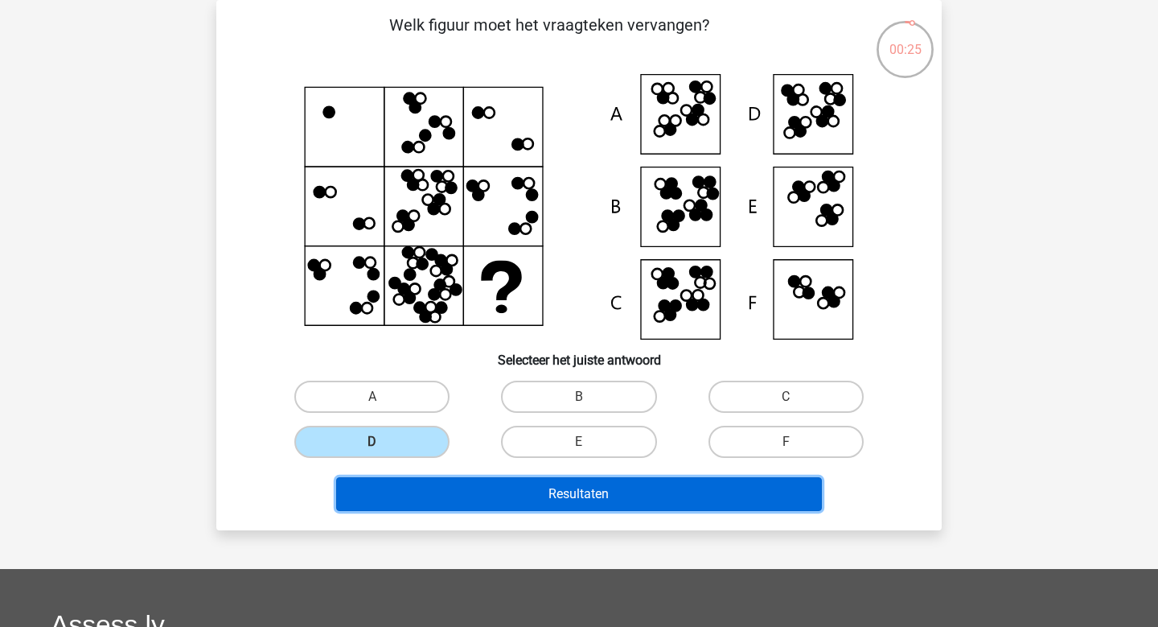
click at [516, 506] on button "Resultaten" at bounding box center [579, 494] width 487 height 34
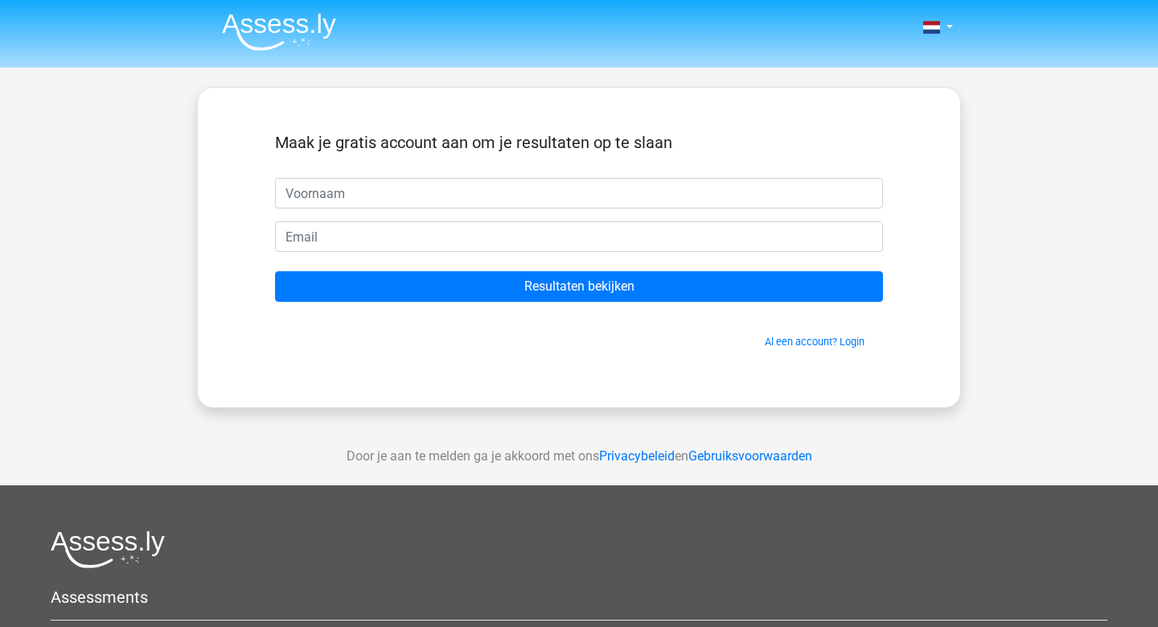
click at [489, 208] on input "text" at bounding box center [579, 193] width 608 height 31
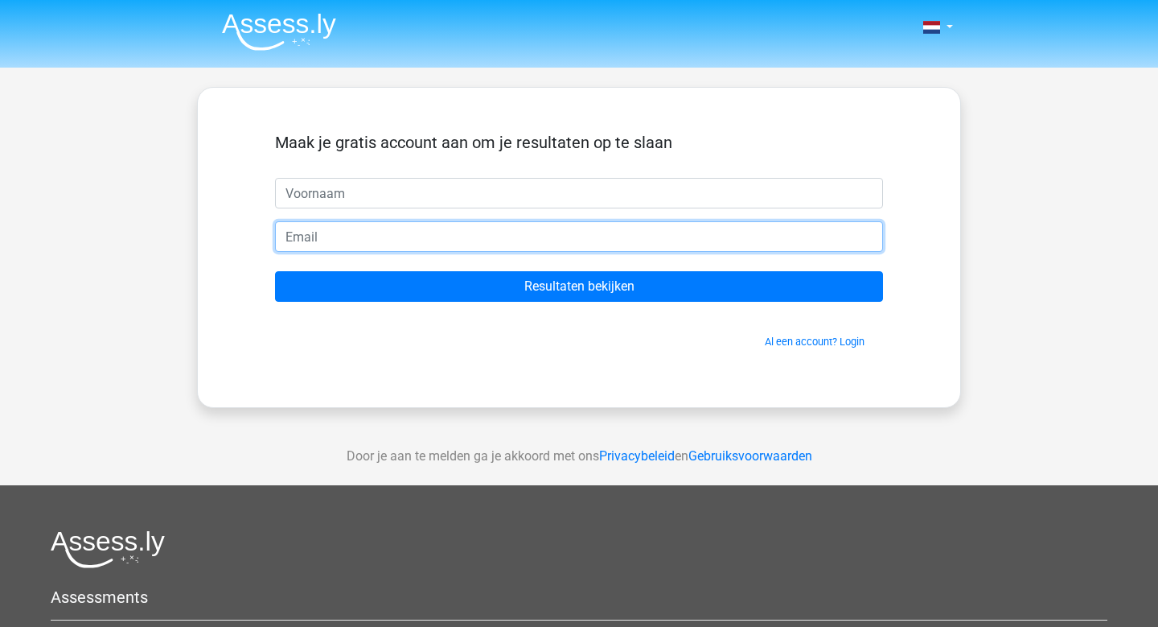
click at [457, 235] on input "email" at bounding box center [579, 236] width 608 height 31
type input "stellakakanis@hotmail.com"
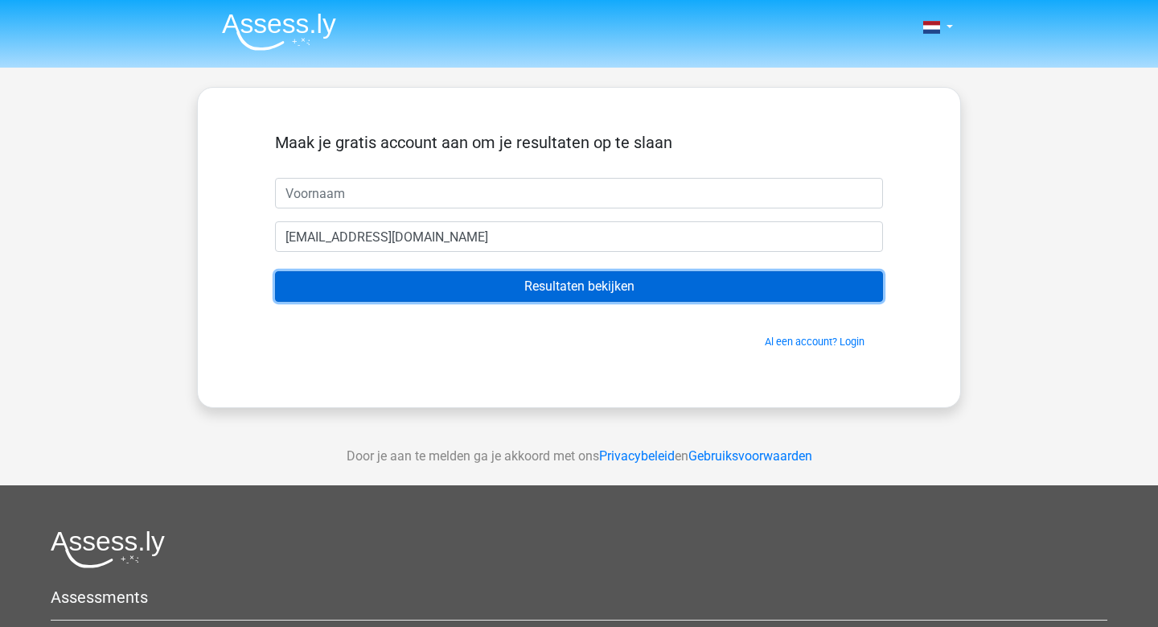
click at [480, 278] on input "Resultaten bekijken" at bounding box center [579, 286] width 608 height 31
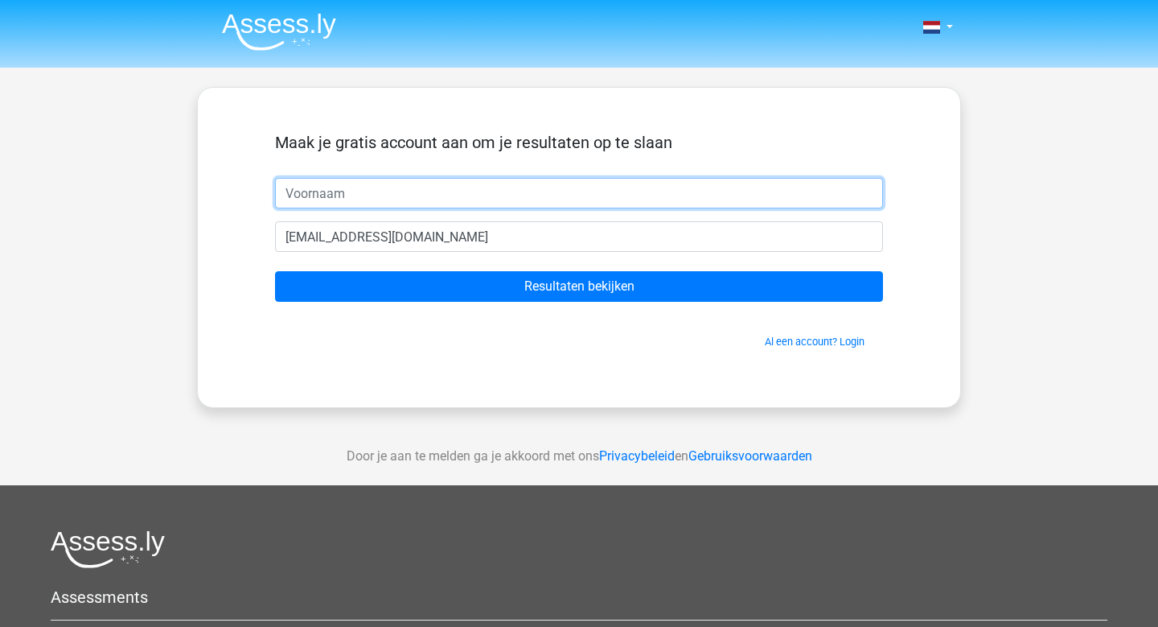
click at [457, 195] on input "text" at bounding box center [579, 193] width 608 height 31
click at [420, 195] on input "text" at bounding box center [579, 193] width 608 height 31
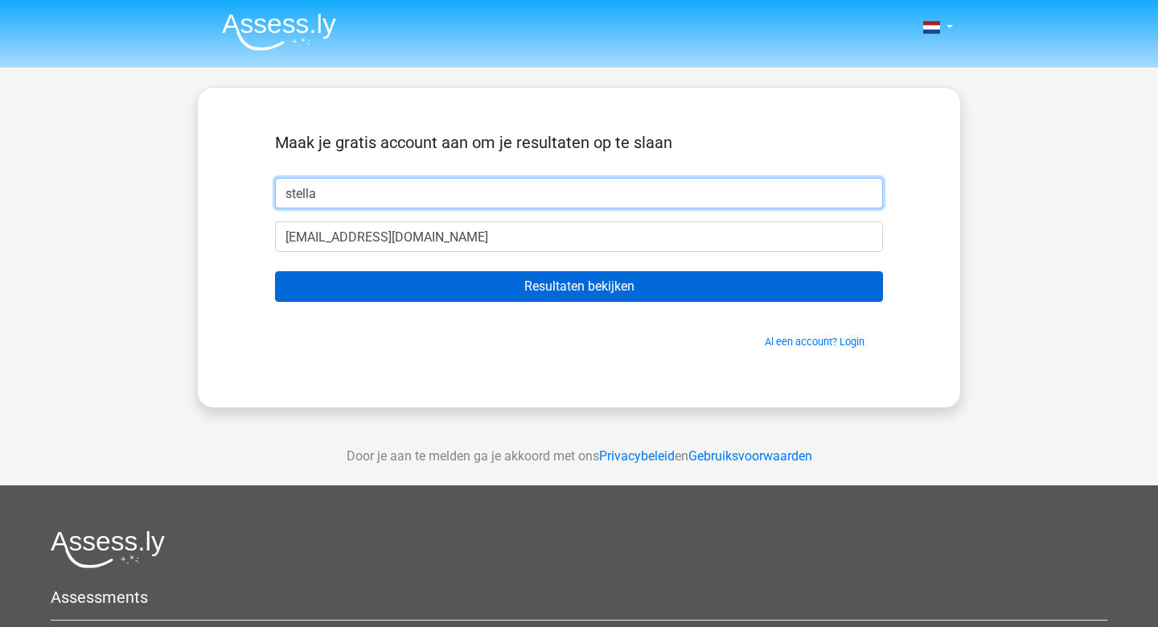
type input "stella"
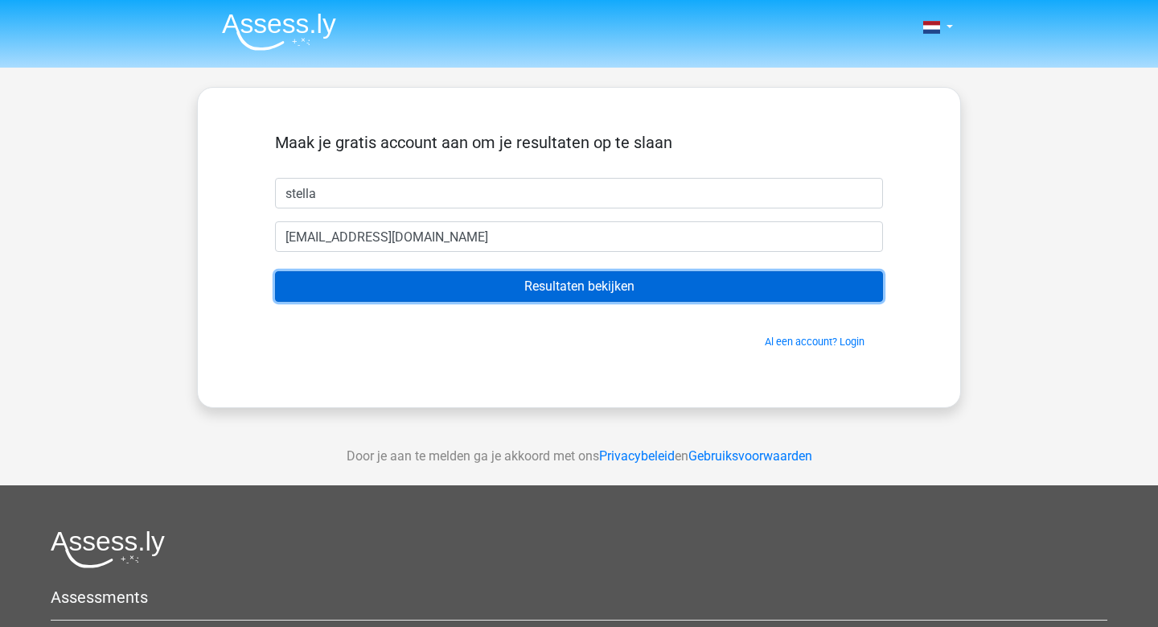
click at [590, 298] on input "Resultaten bekijken" at bounding box center [579, 286] width 608 height 31
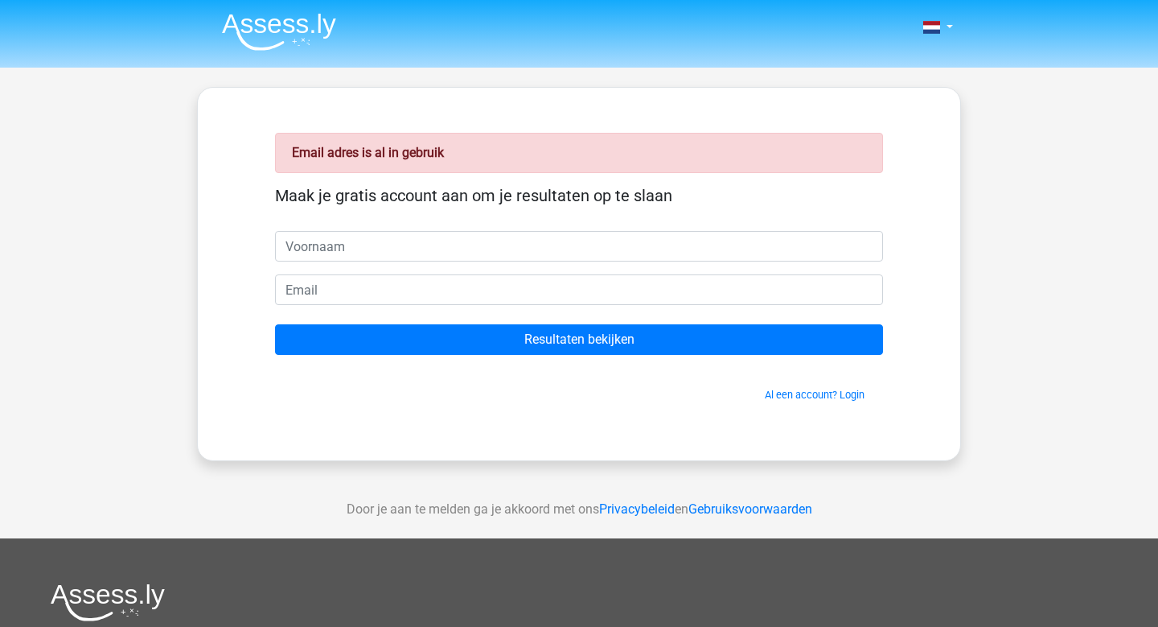
click at [512, 244] on input "text" at bounding box center [579, 246] width 608 height 31
type input "stella"
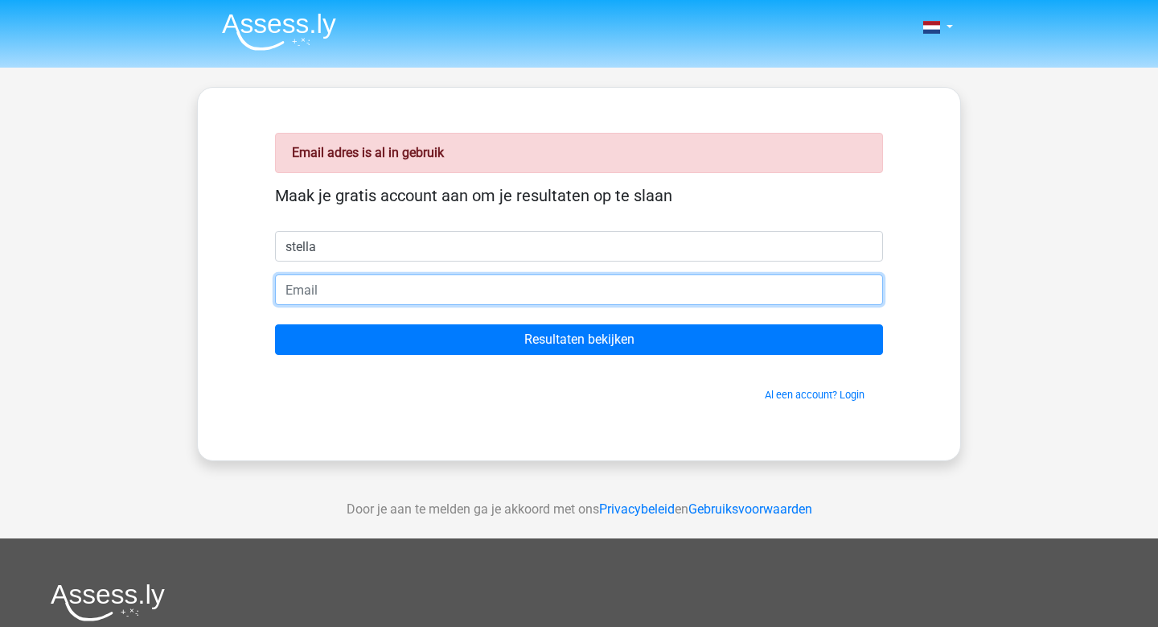
click at [425, 297] on input "email" at bounding box center [579, 289] width 608 height 31
type input "stellakakanis@gmail.com"
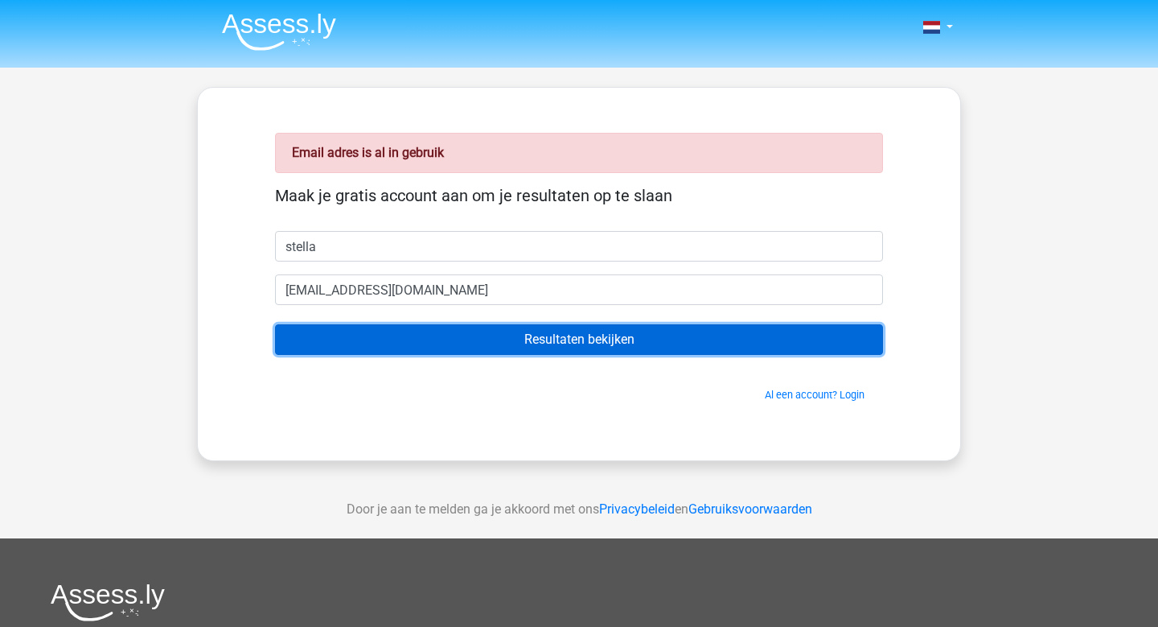
click at [517, 335] on input "Resultaten bekijken" at bounding box center [579, 339] width 608 height 31
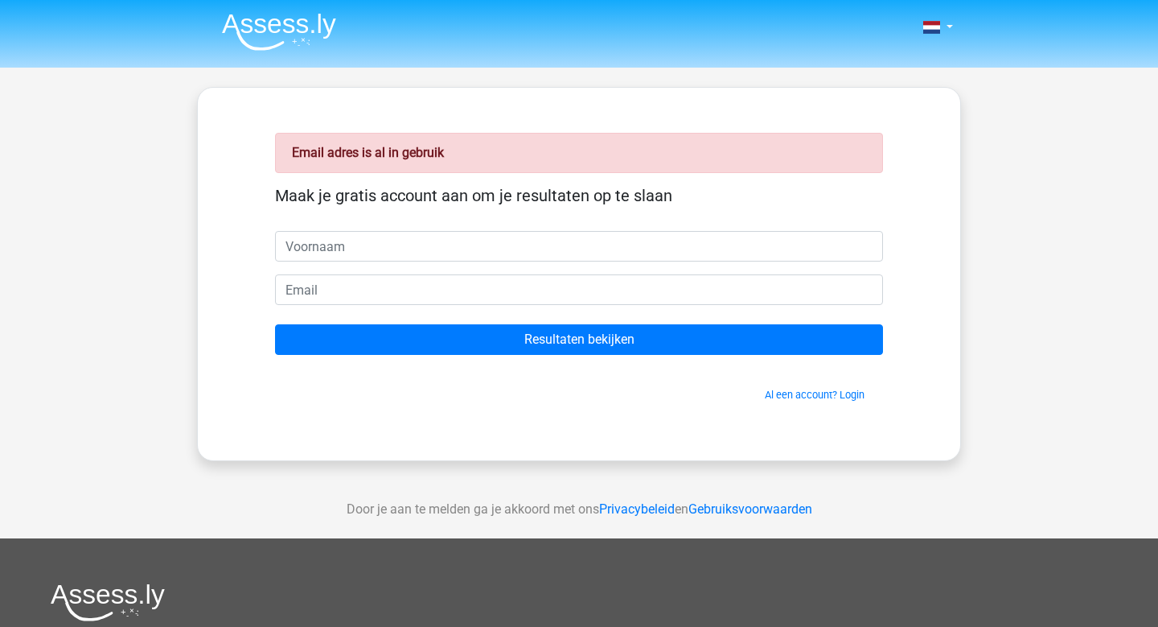
click at [446, 238] on input "text" at bounding box center [579, 246] width 608 height 31
type input "s"
click at [841, 398] on link "Al een account? Login" at bounding box center [815, 395] width 100 height 12
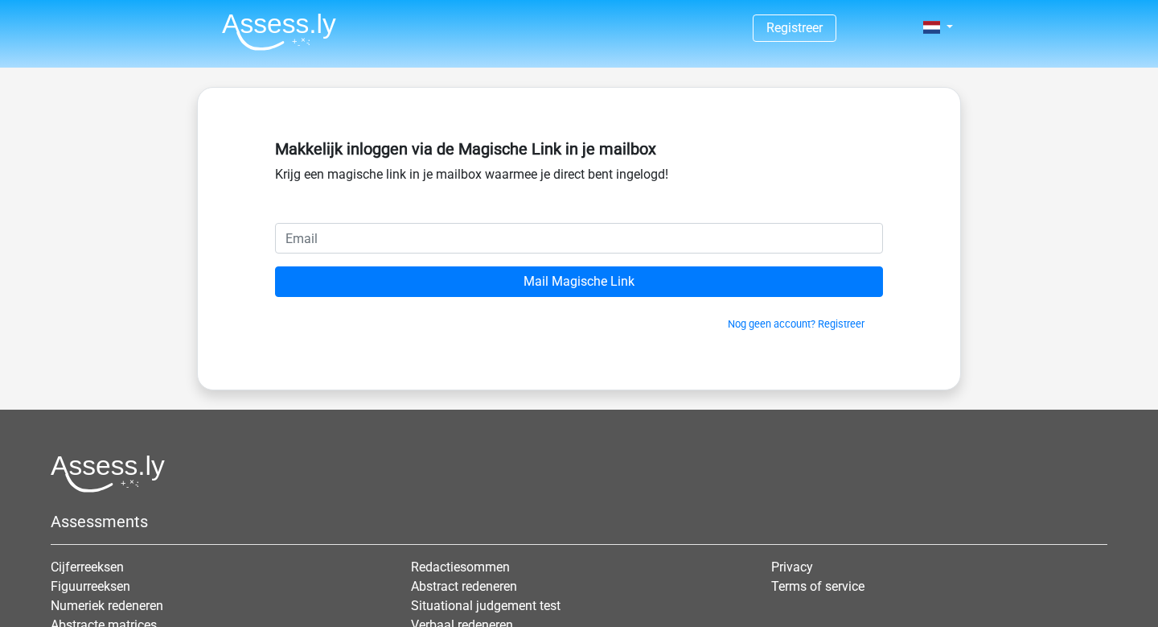
click at [487, 236] on input "email" at bounding box center [579, 238] width 608 height 31
type input "stellakakanis@gmail.com"
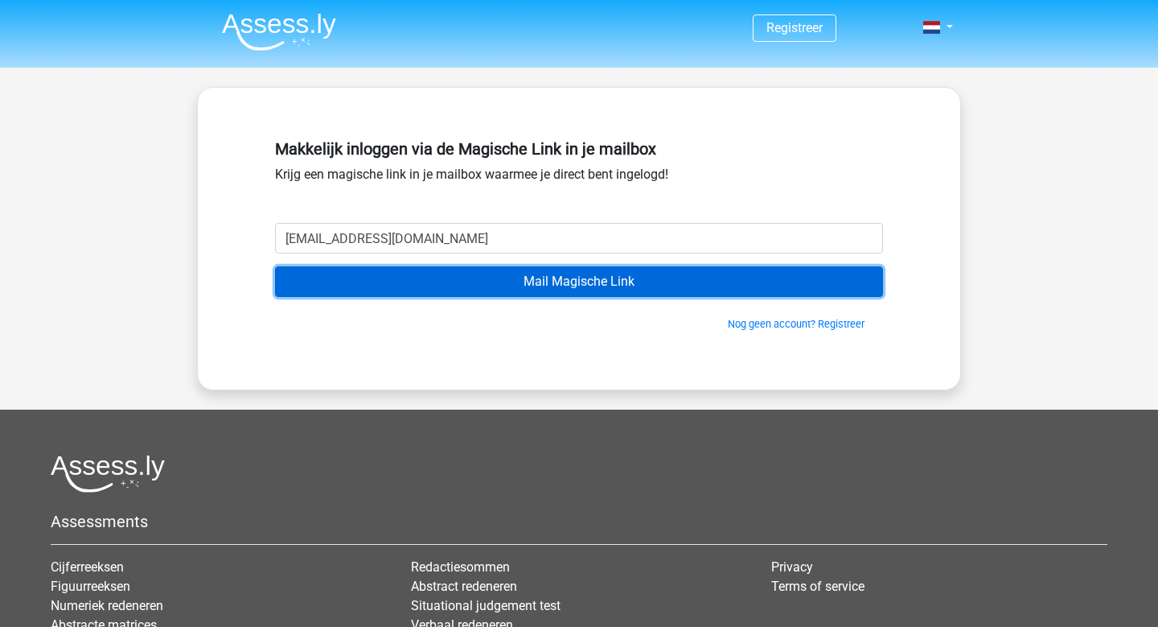
click at [485, 275] on input "Mail Magische Link" at bounding box center [579, 281] width 608 height 31
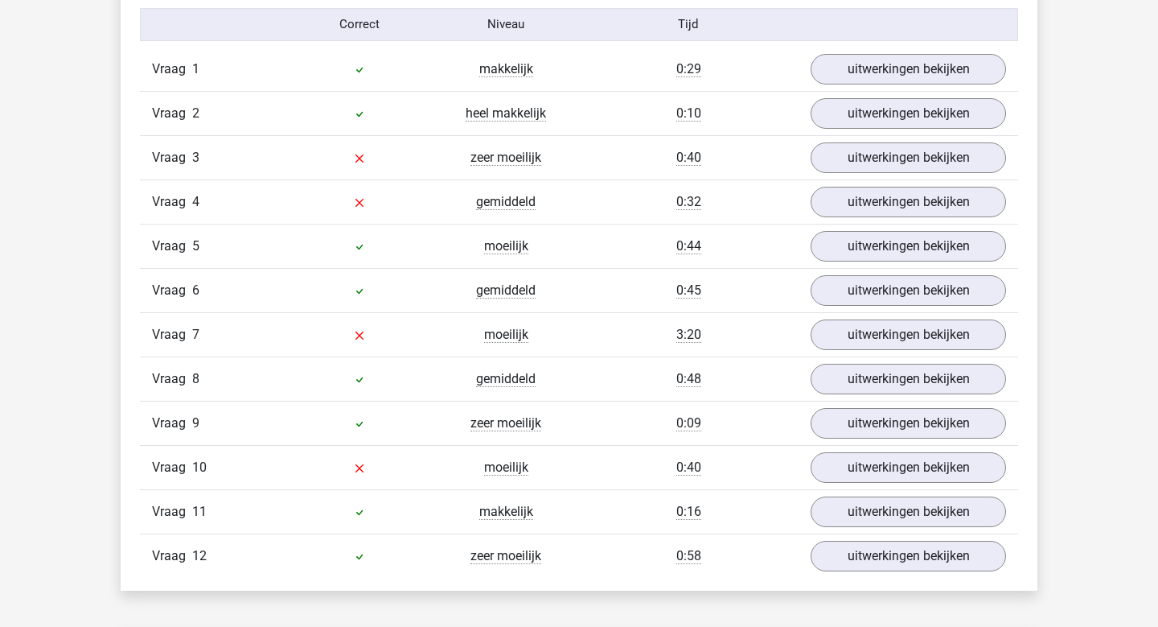
scroll to position [2306, 0]
click at [862, 418] on link "uitwerkingen bekijken" at bounding box center [908, 422] width 224 height 35
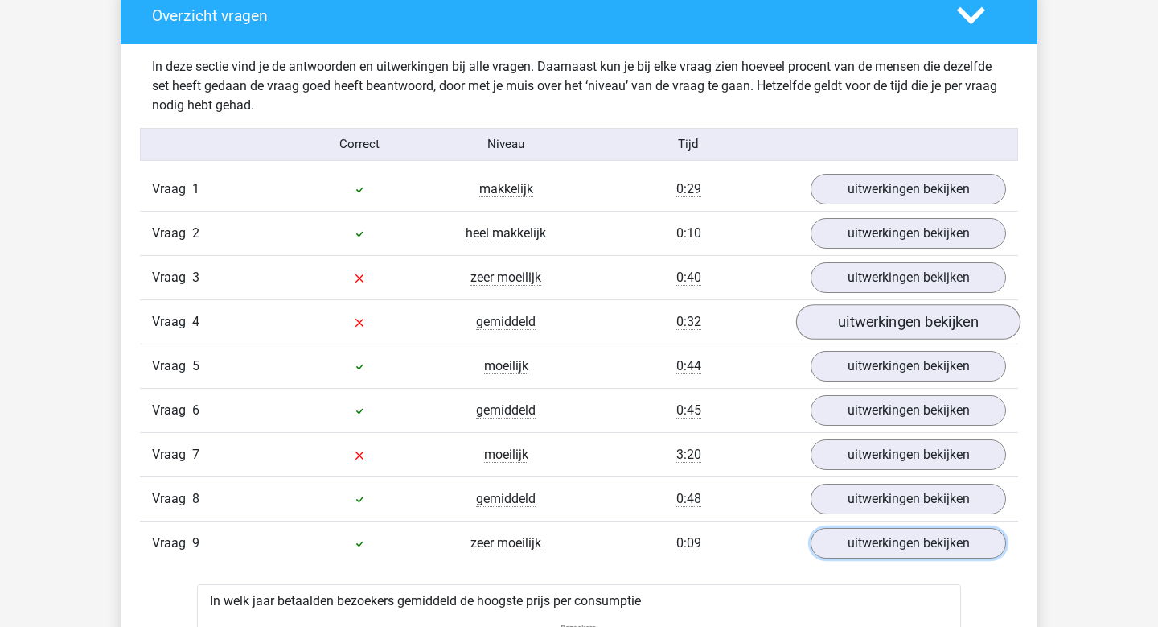
scroll to position [2187, 0]
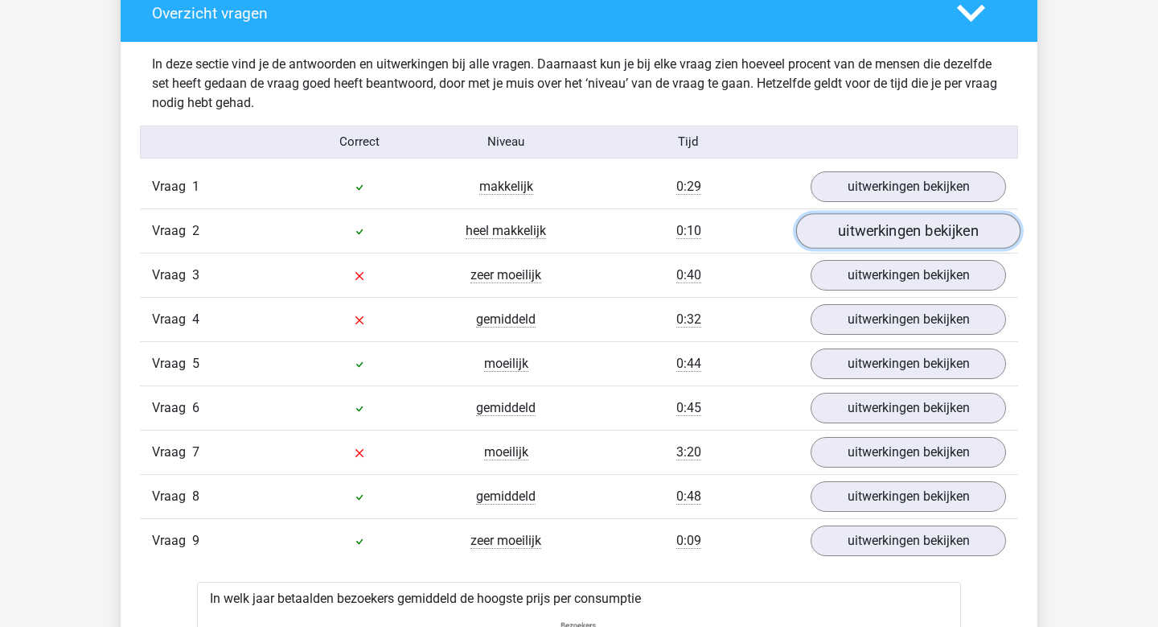
click at [903, 224] on link "uitwerkingen bekijken" at bounding box center [908, 230] width 224 height 35
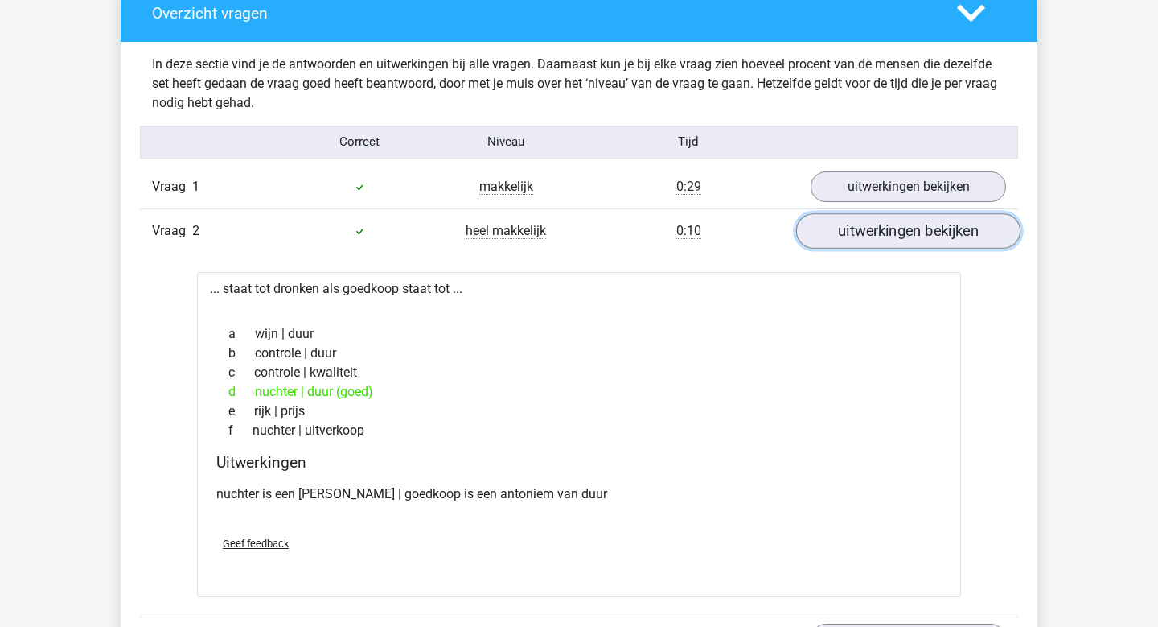
click at [903, 224] on link "uitwerkingen bekijken" at bounding box center [908, 230] width 224 height 35
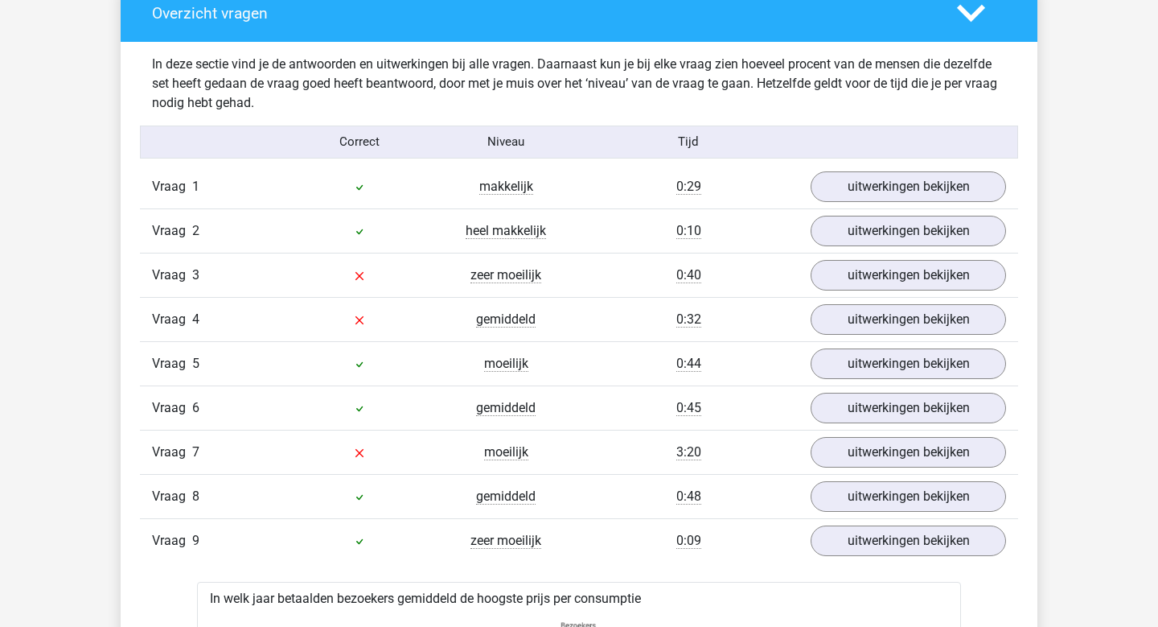
click at [909, 168] on div "Vraag 1 makkelijk 0:29 uitwerkingen bekijken" at bounding box center [579, 186] width 878 height 43
click at [909, 175] on link "uitwerkingen bekijken" at bounding box center [908, 186] width 224 height 35
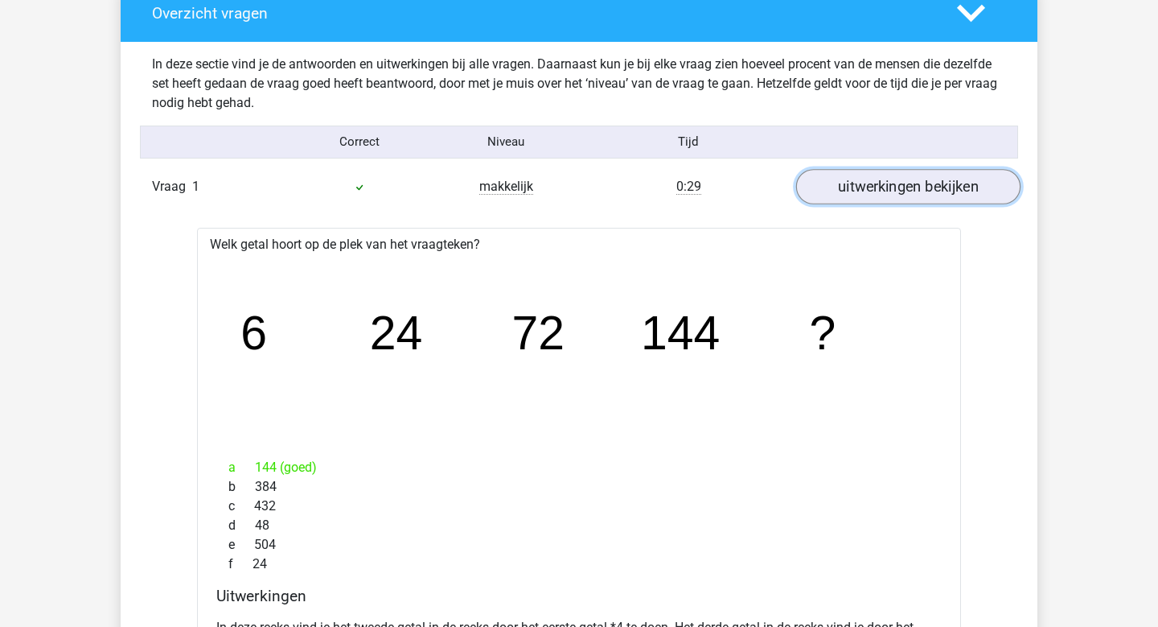
click at [909, 175] on link "uitwerkingen bekijken" at bounding box center [908, 186] width 224 height 35
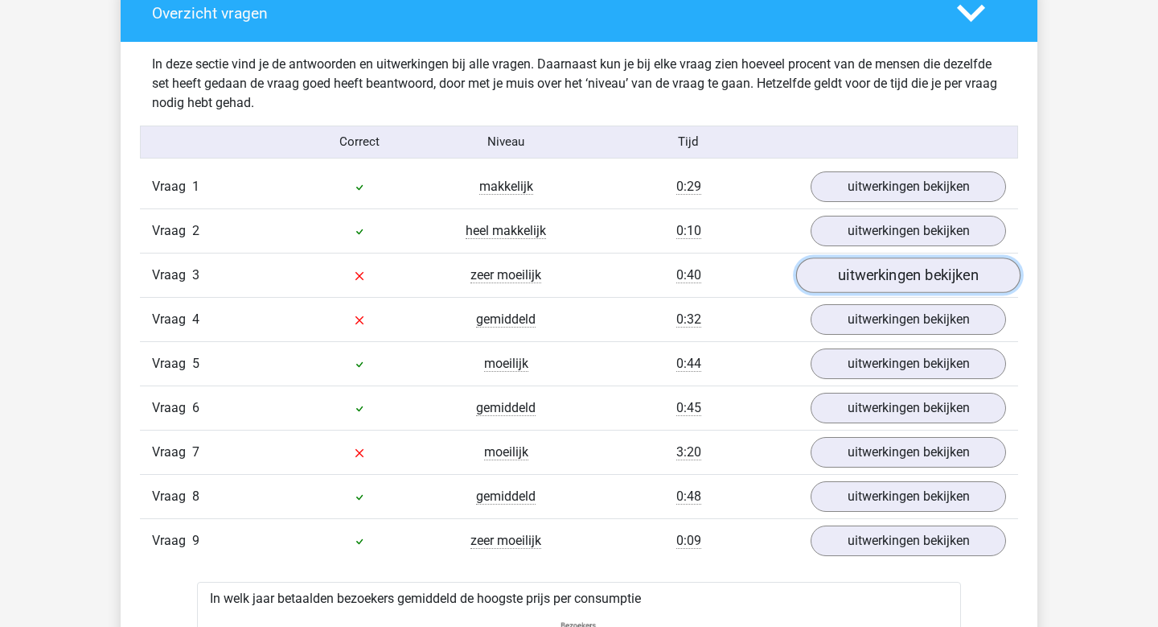
click at [940, 289] on link "uitwerkingen bekijken" at bounding box center [908, 274] width 224 height 35
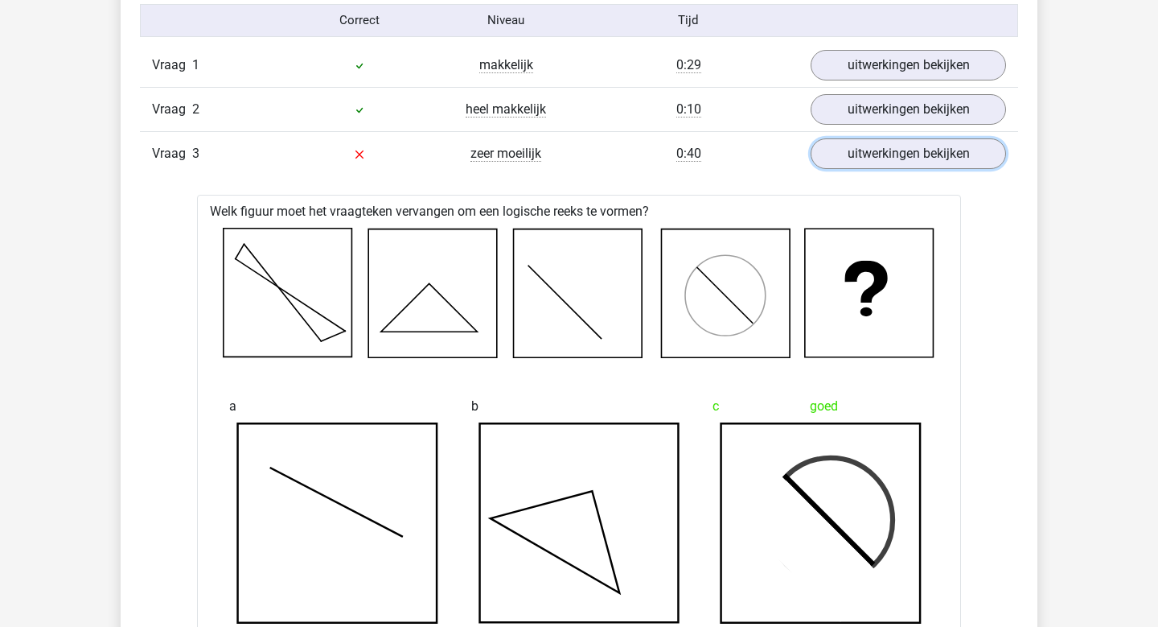
scroll to position [2308, 0]
click at [923, 150] on link "uitwerkingen bekijken" at bounding box center [908, 154] width 224 height 35
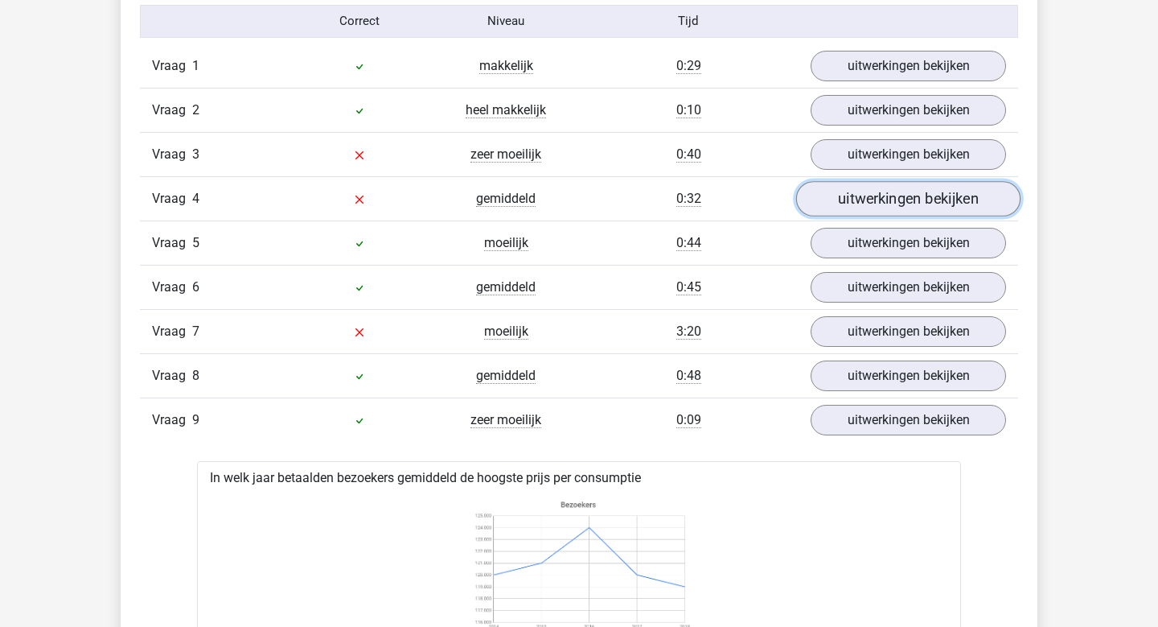
click at [917, 209] on link "uitwerkingen bekijken" at bounding box center [908, 198] width 224 height 35
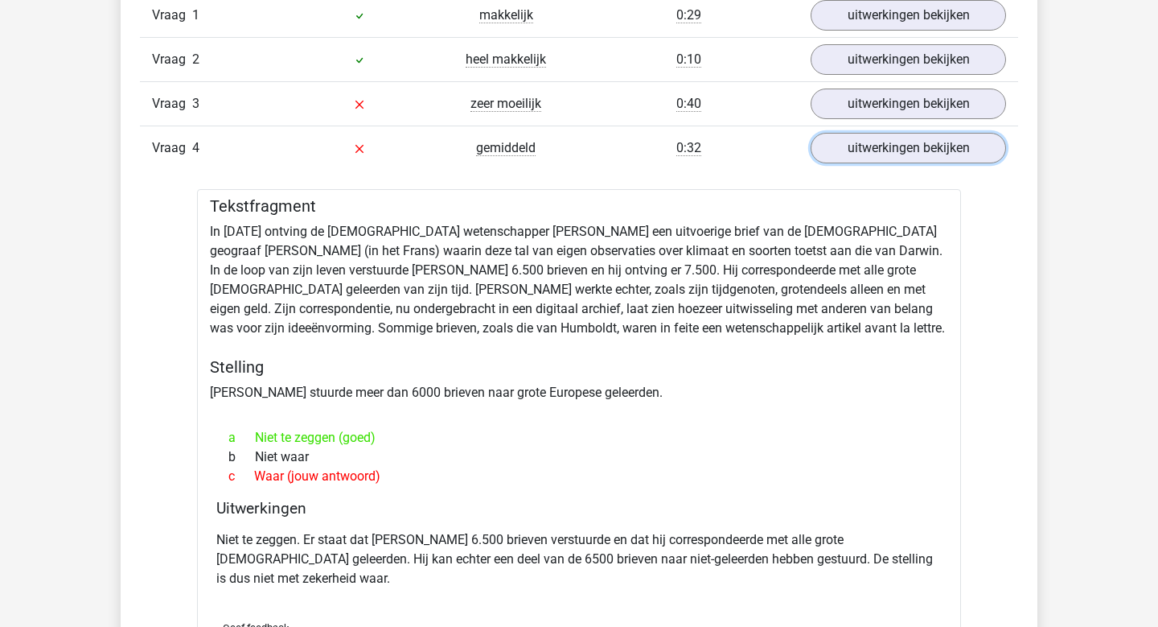
scroll to position [2339, 0]
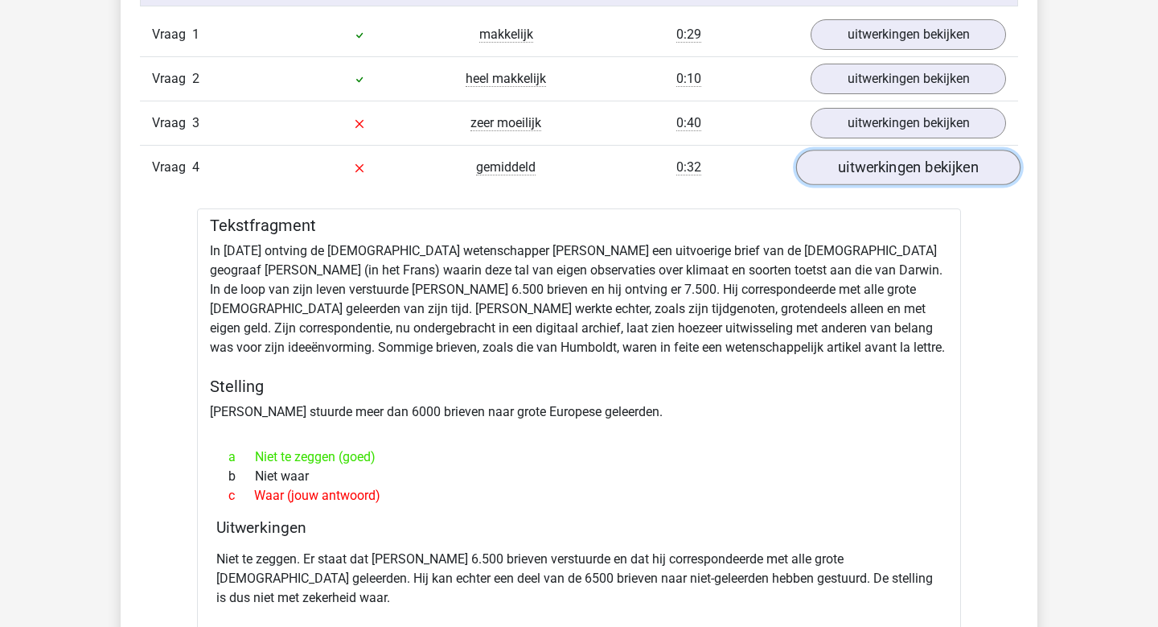
click at [903, 165] on link "uitwerkingen bekijken" at bounding box center [908, 167] width 224 height 35
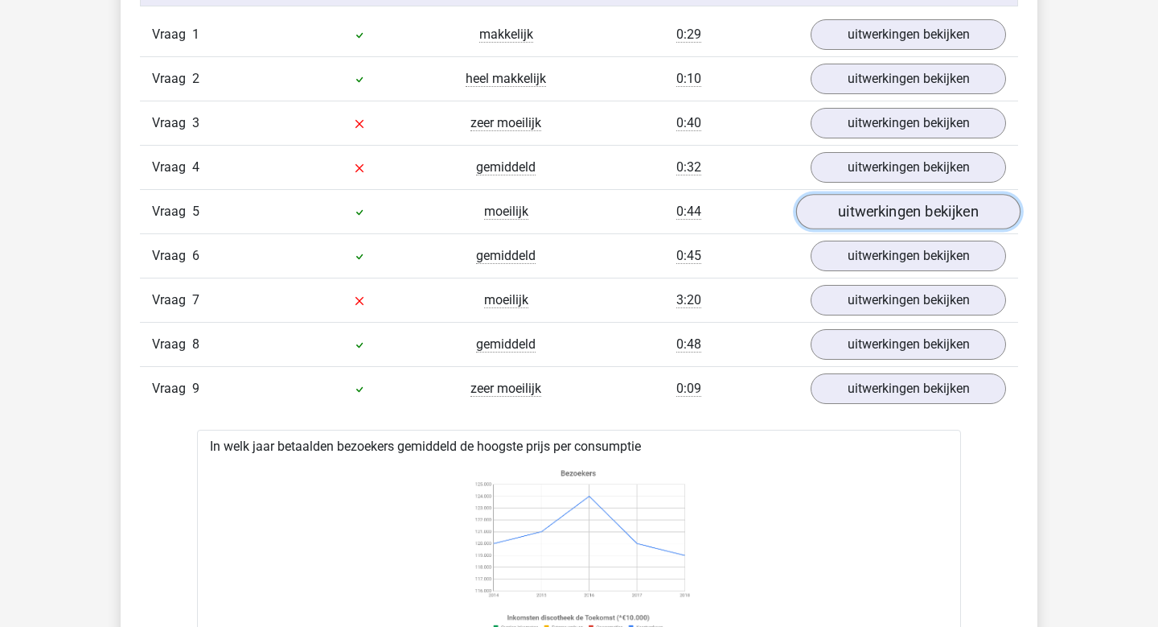
click at [884, 211] on link "uitwerkingen bekijken" at bounding box center [908, 211] width 224 height 35
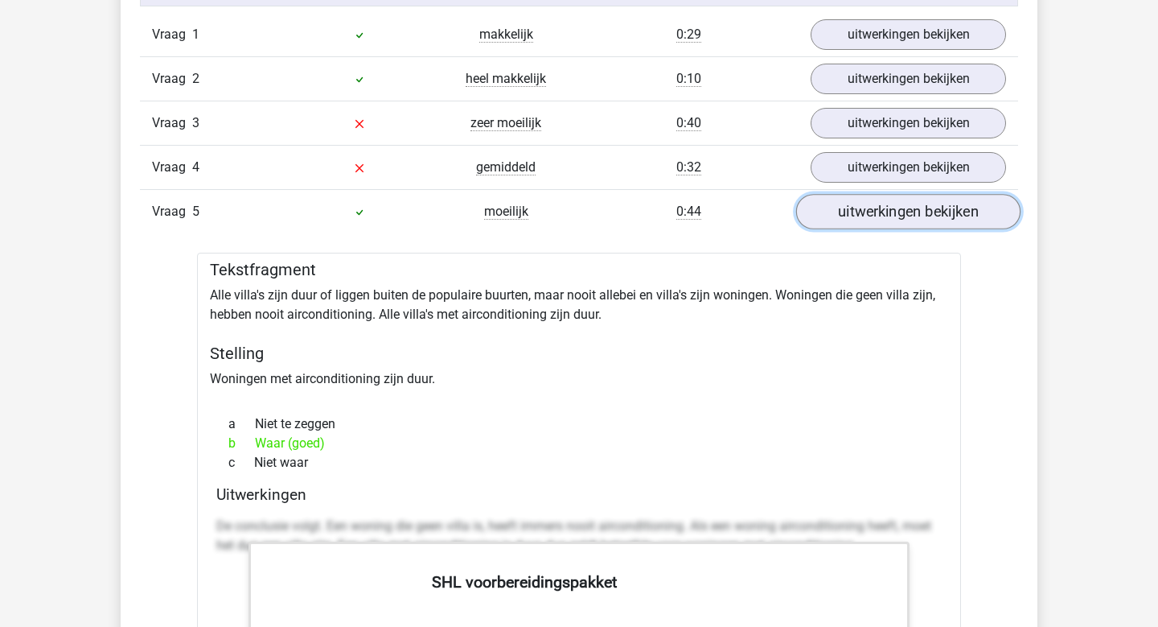
click at [884, 211] on link "uitwerkingen bekijken" at bounding box center [908, 211] width 224 height 35
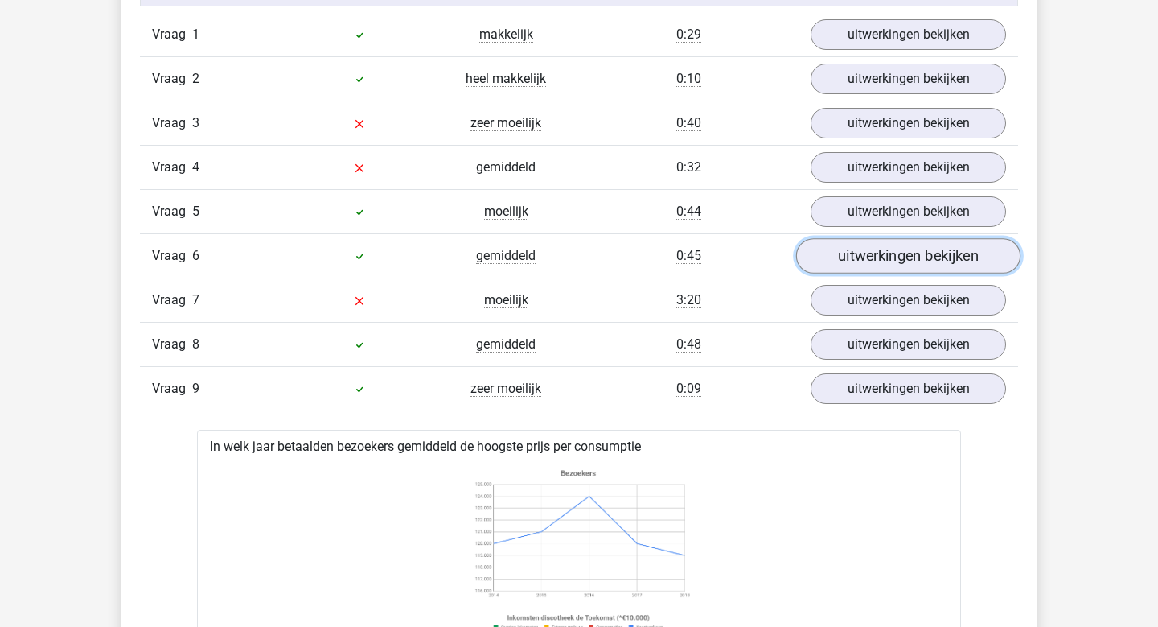
click at [879, 248] on link "uitwerkingen bekijken" at bounding box center [908, 255] width 224 height 35
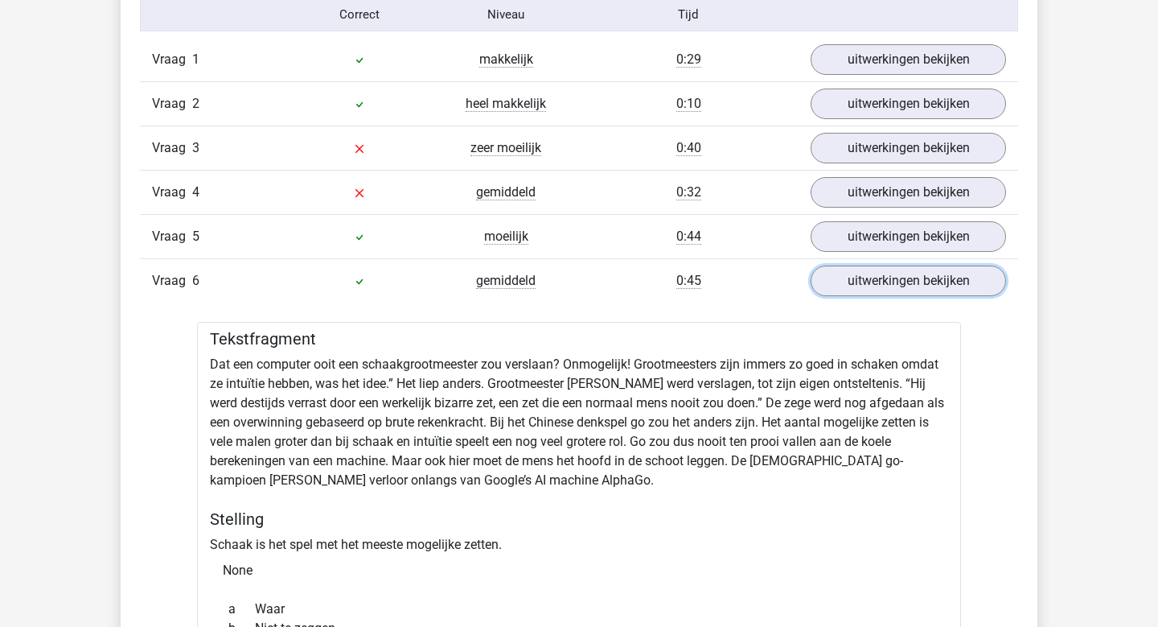
scroll to position [2301, 0]
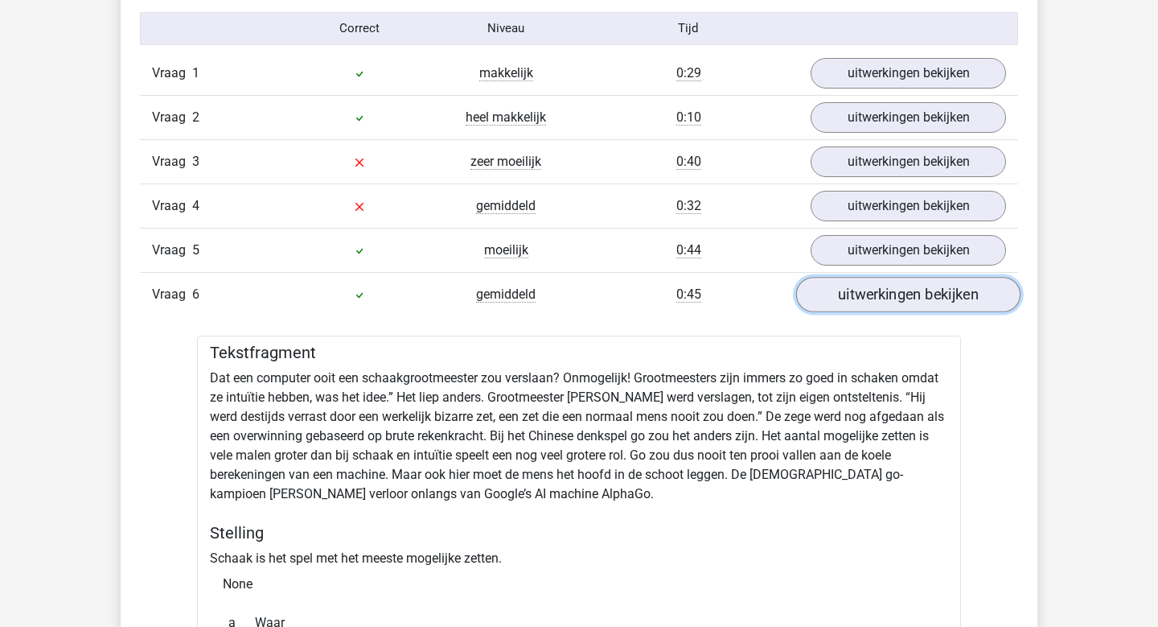
click at [894, 290] on link "uitwerkingen bekijken" at bounding box center [908, 294] width 224 height 35
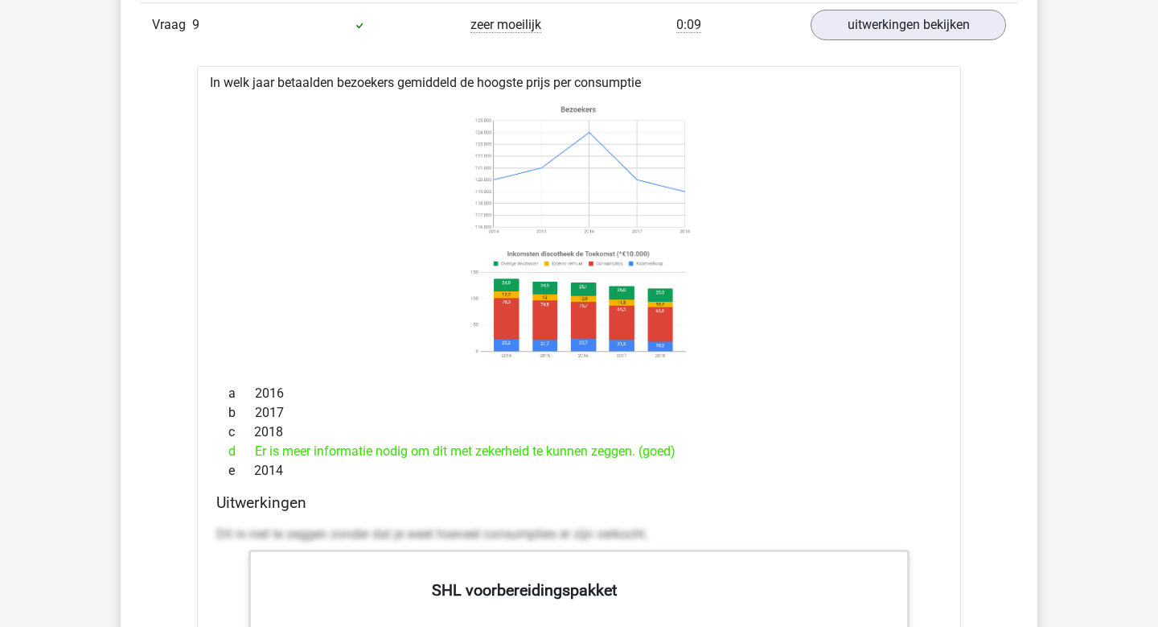
scroll to position [2610, 0]
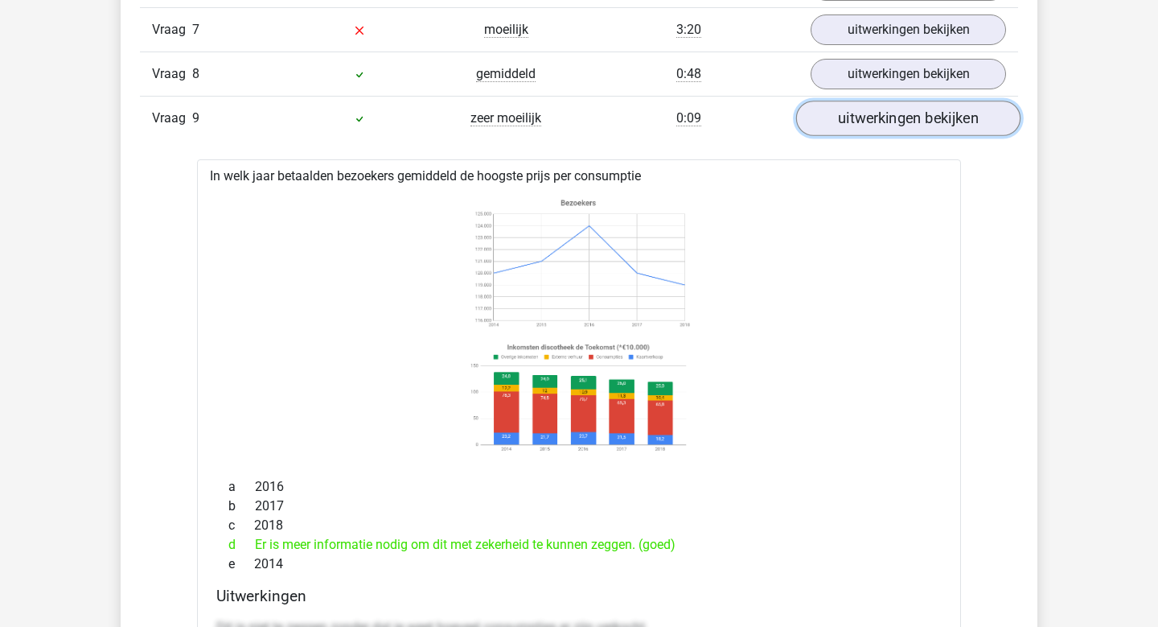
click at [891, 118] on link "uitwerkingen bekijken" at bounding box center [908, 118] width 224 height 35
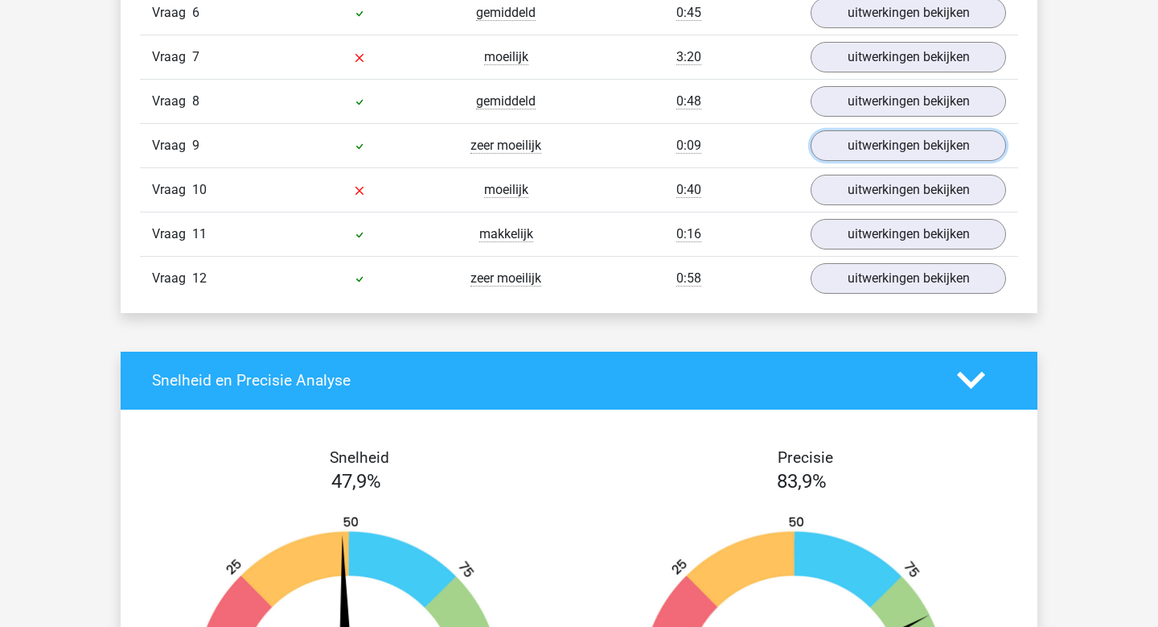
scroll to position [2581, 0]
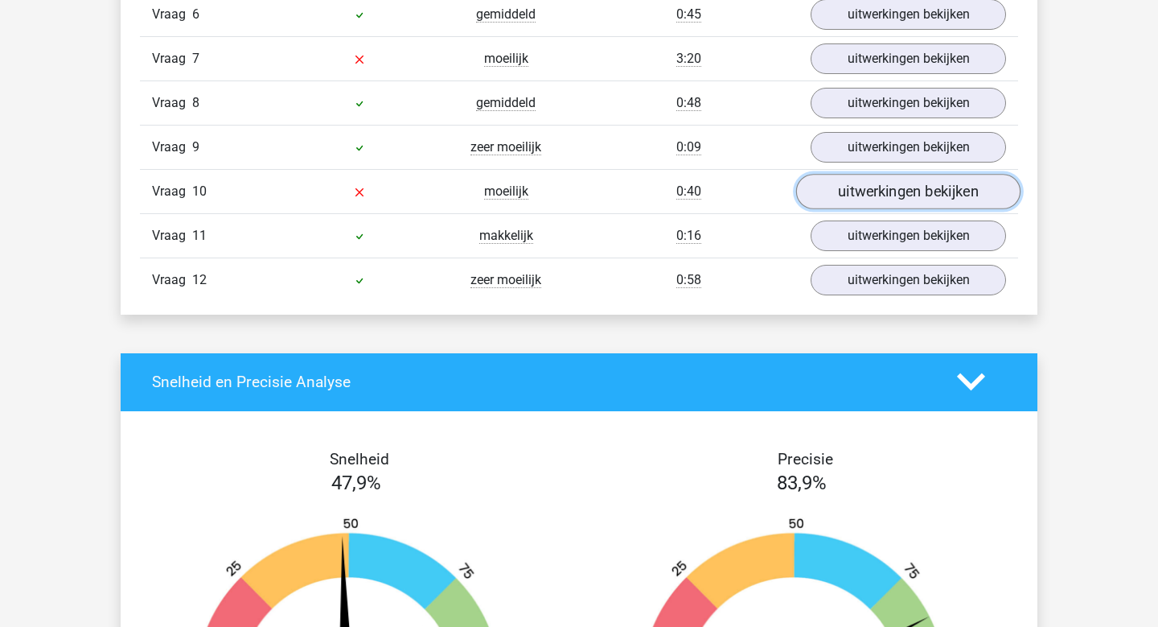
click at [879, 201] on link "uitwerkingen bekijken" at bounding box center [908, 191] width 224 height 35
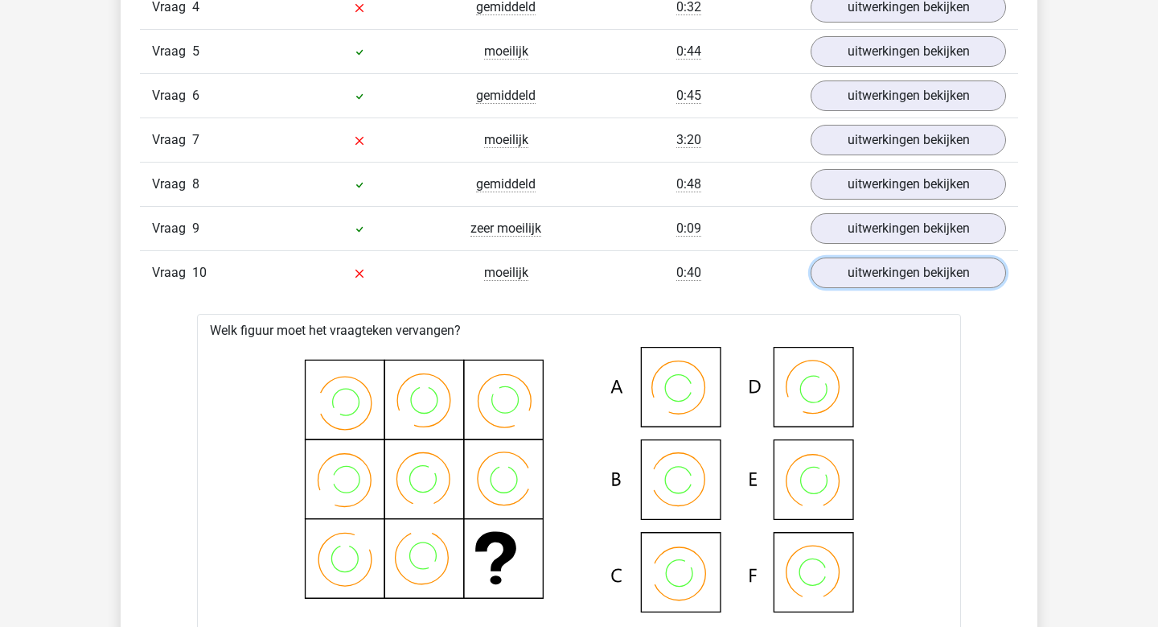
scroll to position [2497, 0]
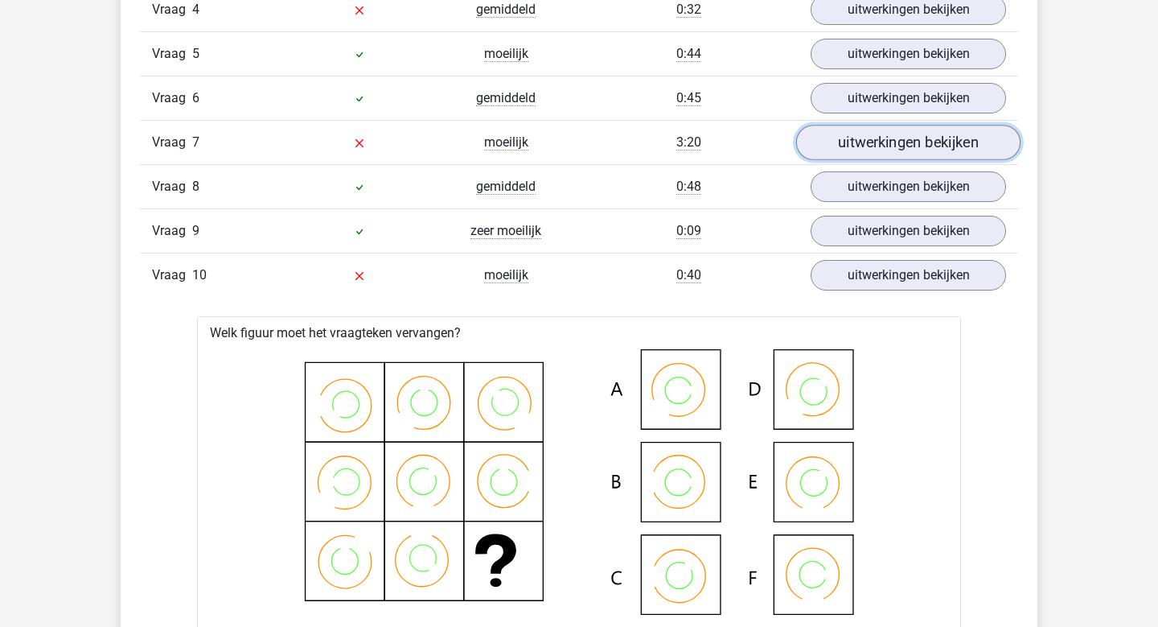
click at [887, 148] on link "uitwerkingen bekijken" at bounding box center [908, 142] width 224 height 35
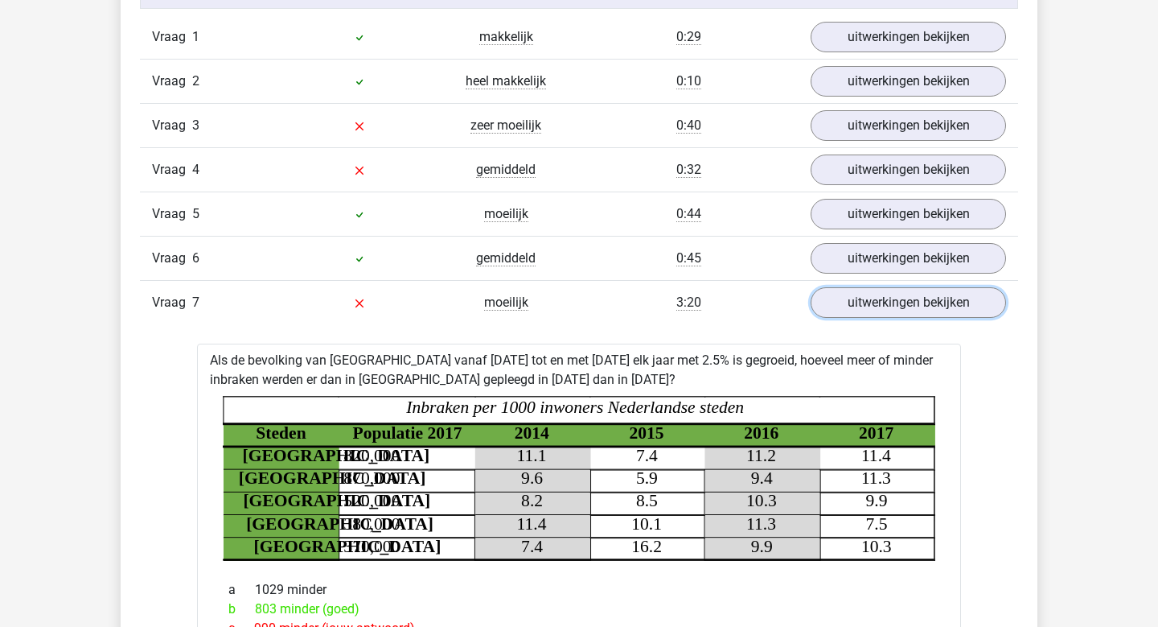
scroll to position [2336, 0]
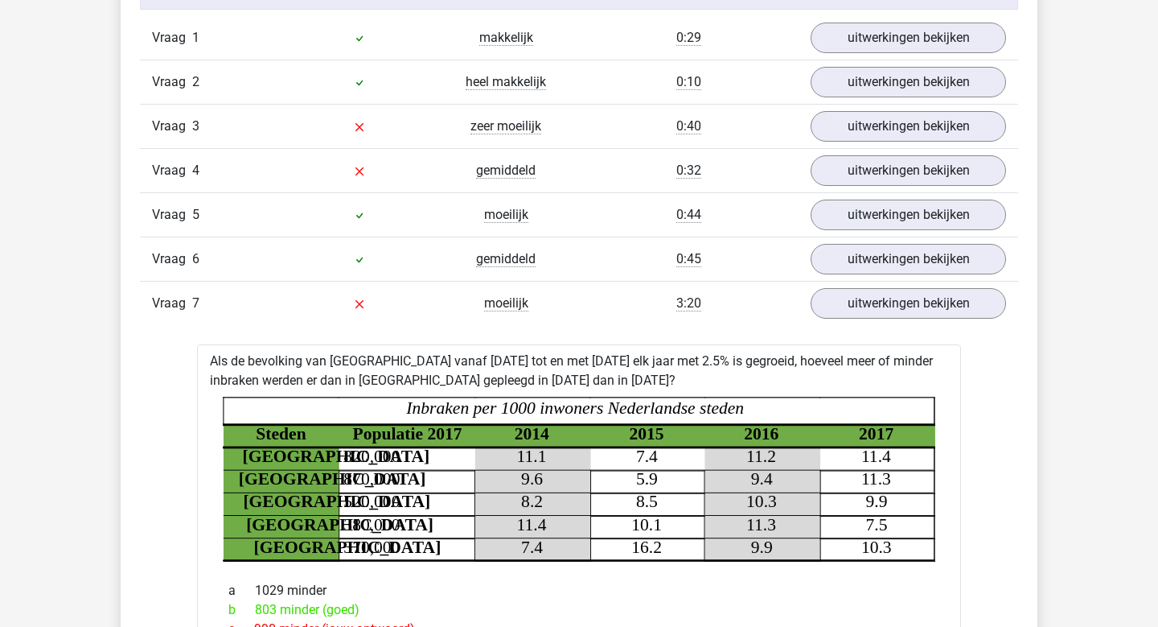
click at [642, 167] on div "0:32" at bounding box center [689, 170] width 220 height 19
click at [944, 175] on link "uitwerkingen bekijken" at bounding box center [908, 170] width 224 height 35
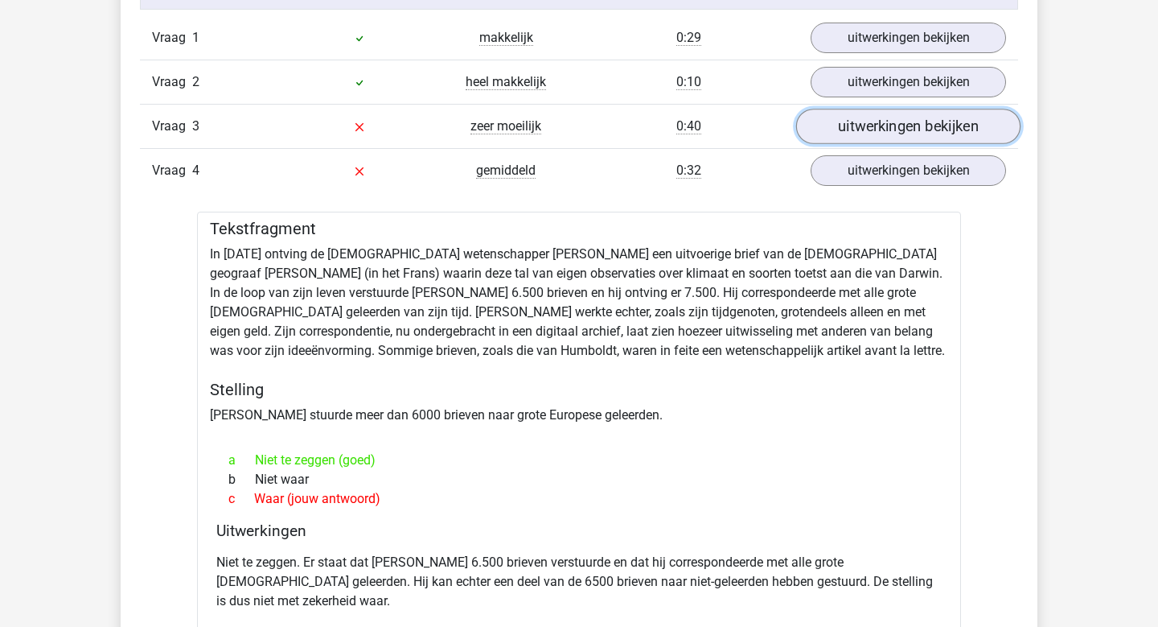
click at [915, 113] on link "uitwerkingen bekijken" at bounding box center [908, 126] width 224 height 35
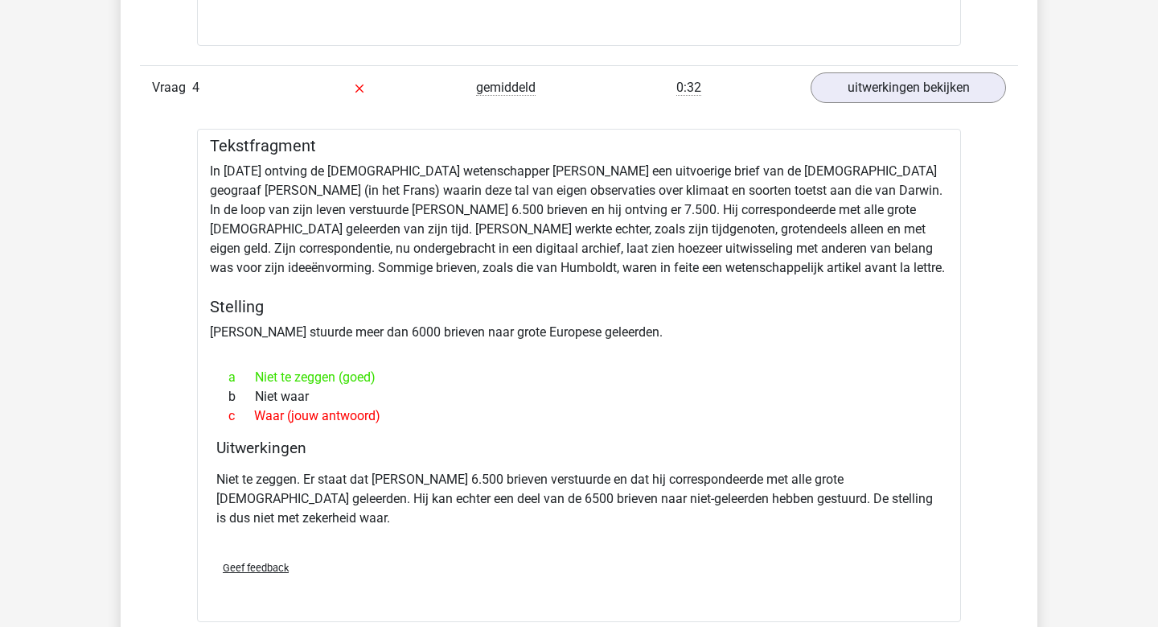
scroll to position [3721, 0]
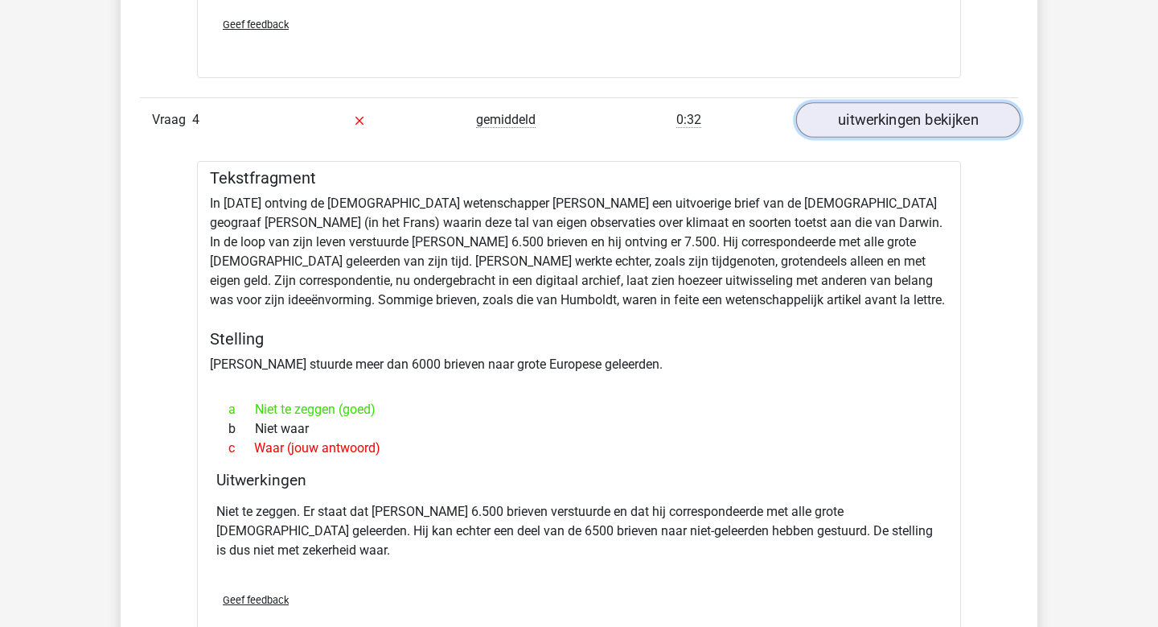
click at [917, 110] on link "uitwerkingen bekijken" at bounding box center [908, 119] width 224 height 35
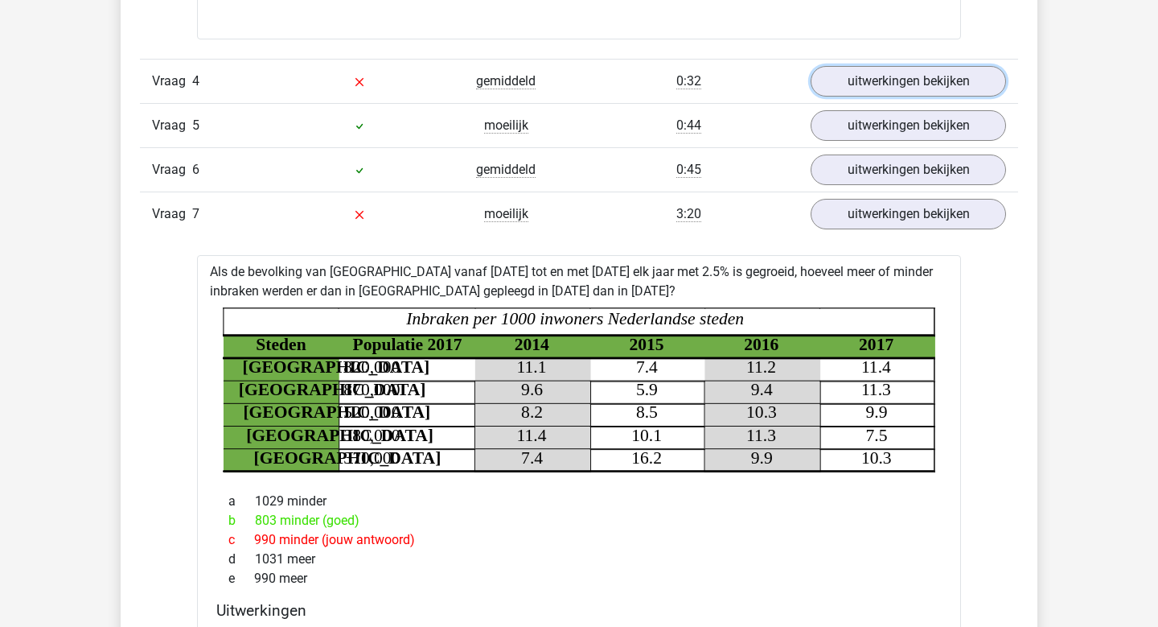
scroll to position [3763, 0]
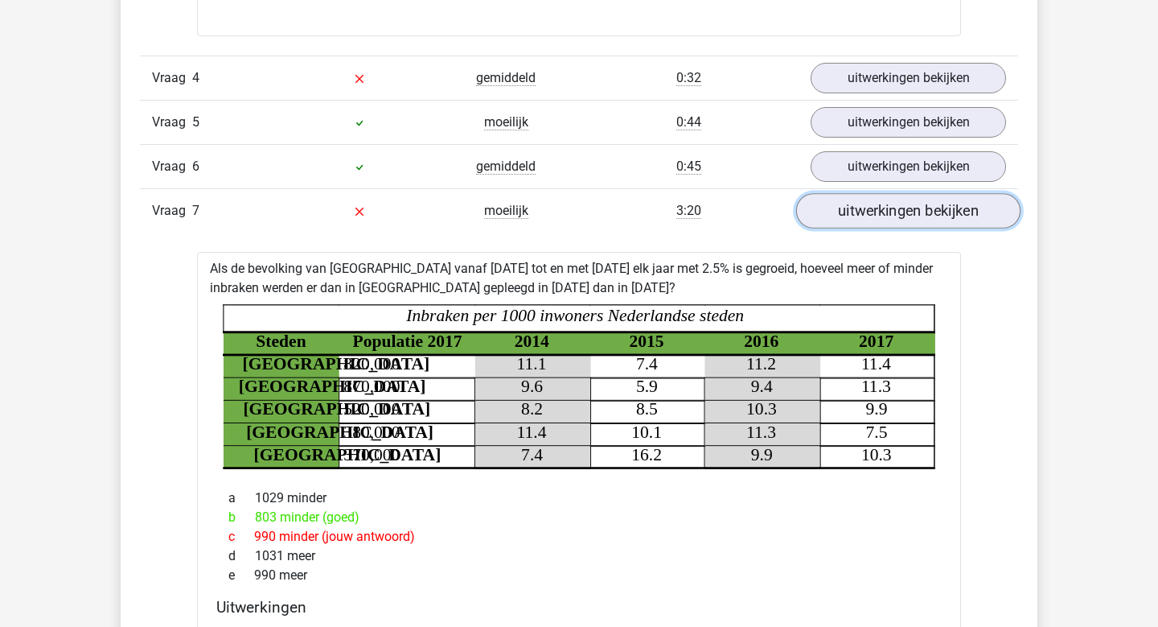
click at [875, 220] on link "uitwerkingen bekijken" at bounding box center [908, 210] width 224 height 35
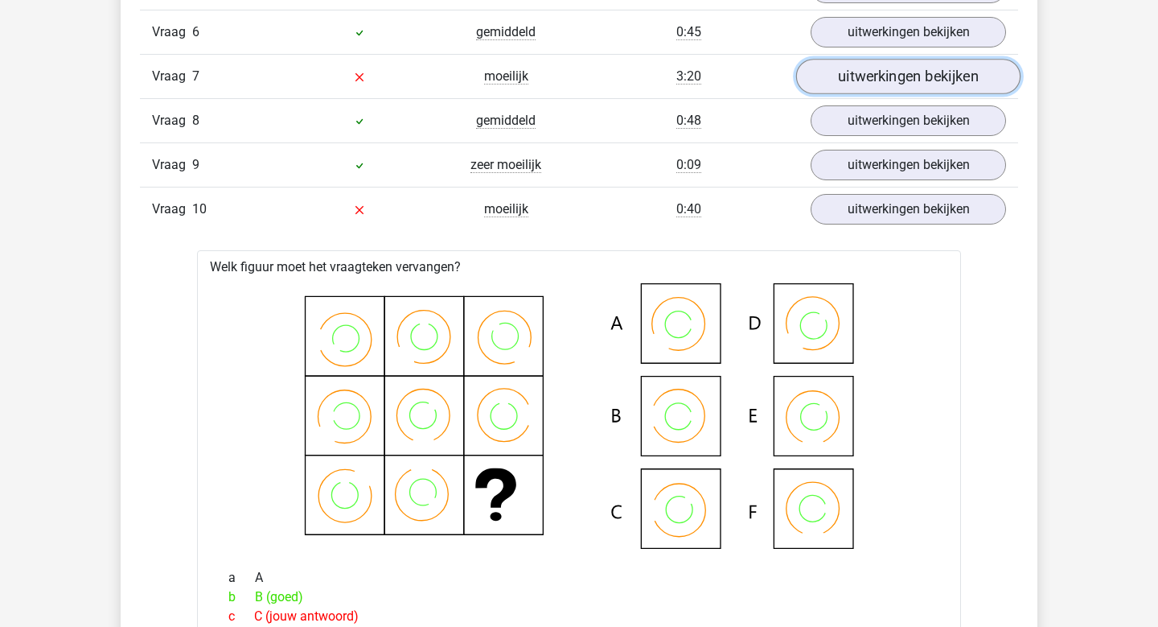
scroll to position [3899, 0]
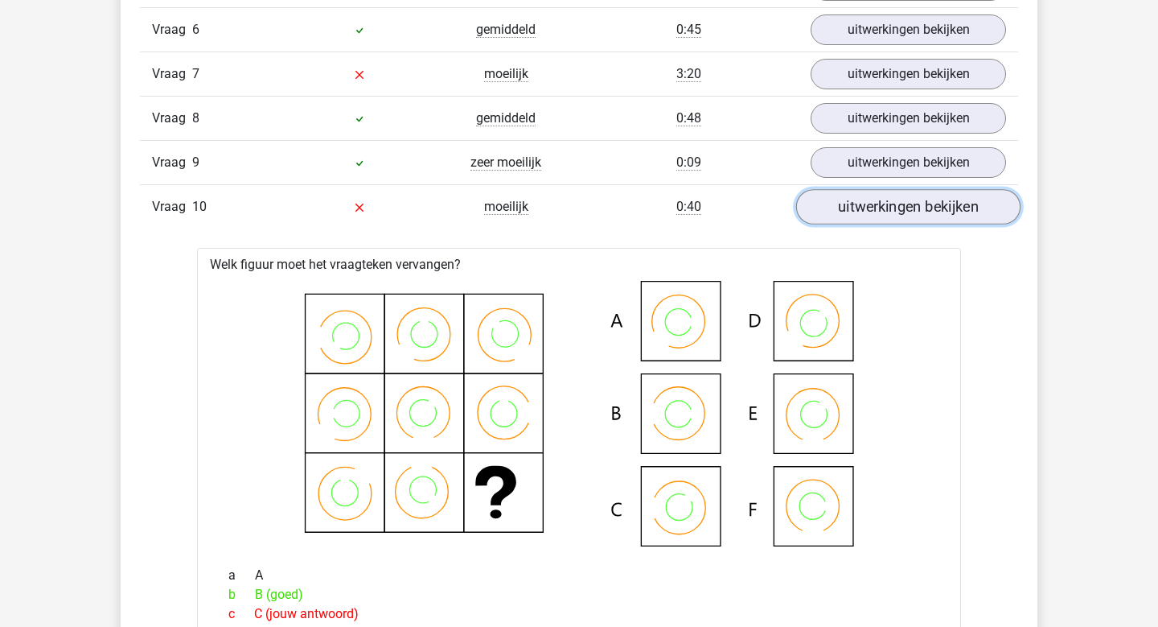
click at [899, 197] on link "uitwerkingen bekijken" at bounding box center [908, 206] width 224 height 35
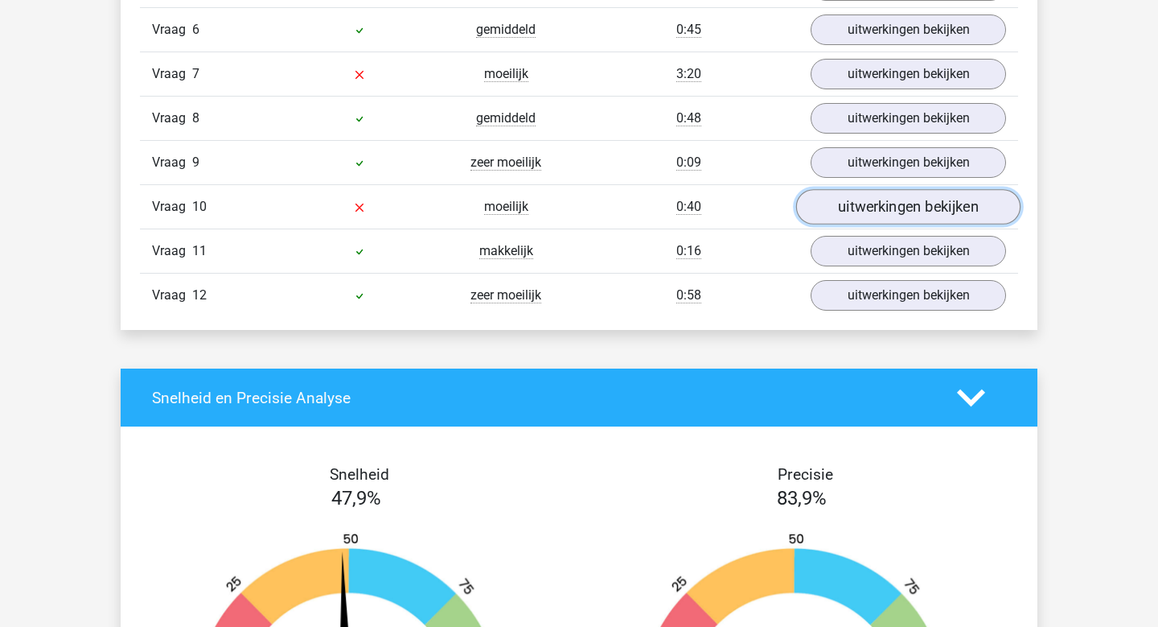
click at [906, 197] on link "uitwerkingen bekijken" at bounding box center [908, 206] width 224 height 35
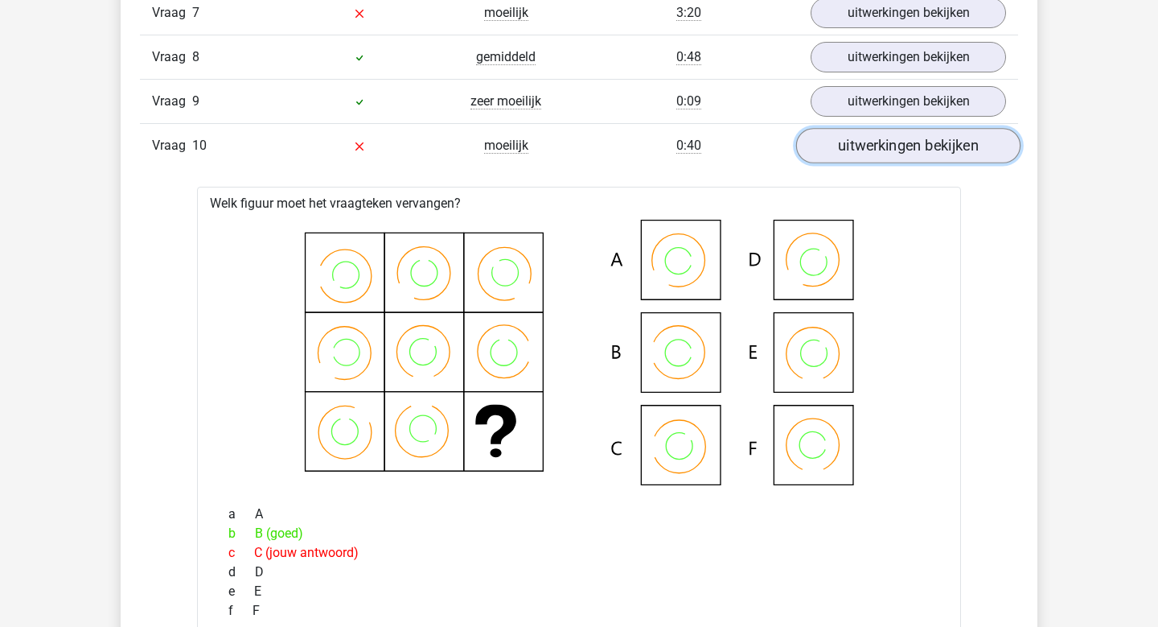
scroll to position [3939, 0]
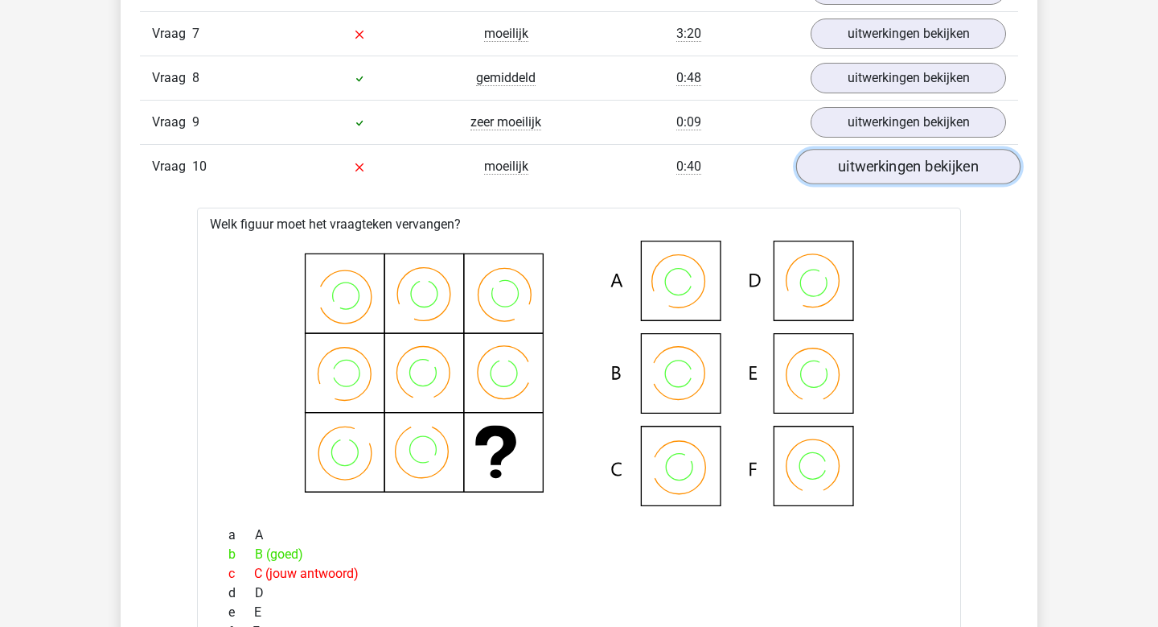
click at [911, 171] on link "uitwerkingen bekijken" at bounding box center [908, 166] width 224 height 35
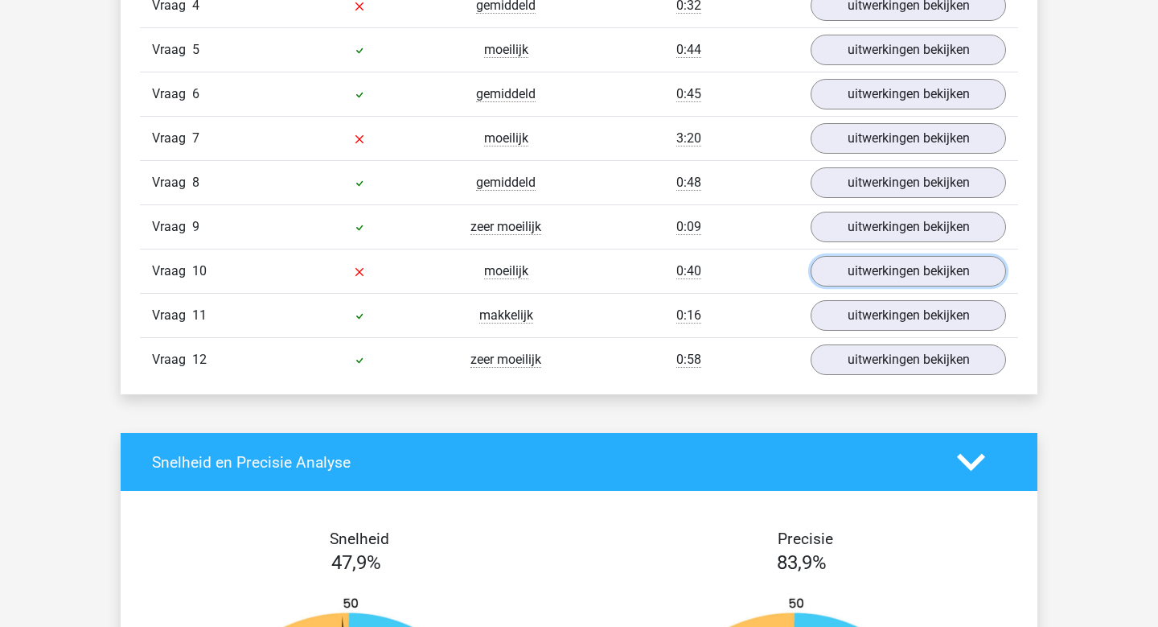
scroll to position [3833, 0]
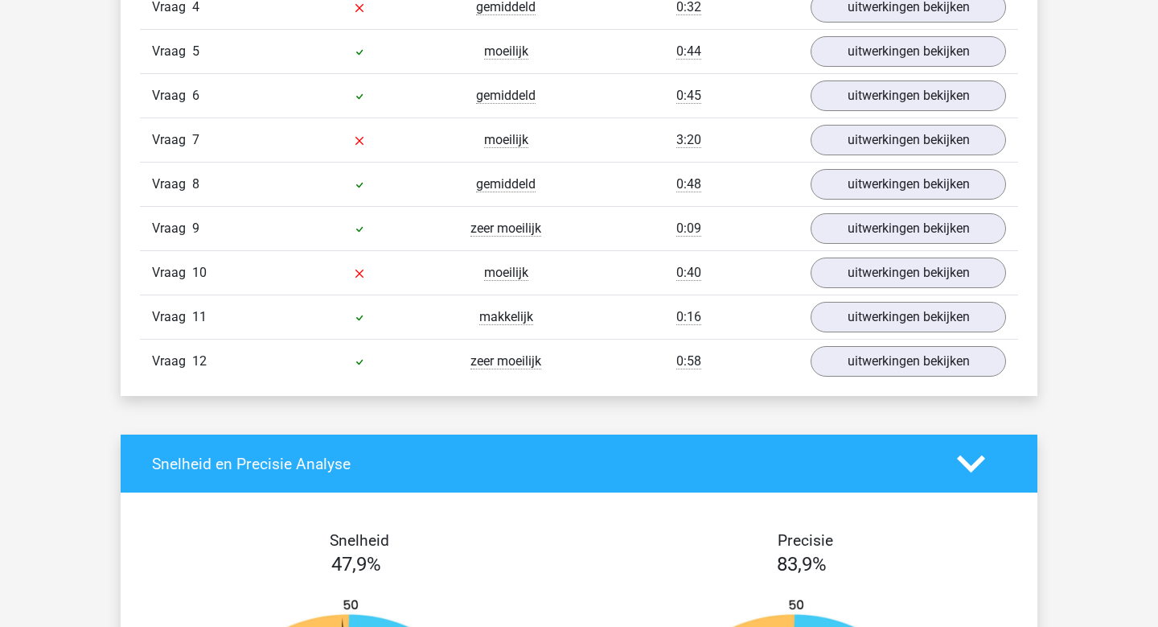
click at [660, 146] on div "3:20" at bounding box center [689, 139] width 220 height 19
click at [856, 276] on link "uitwerkingen bekijken" at bounding box center [908, 272] width 224 height 35
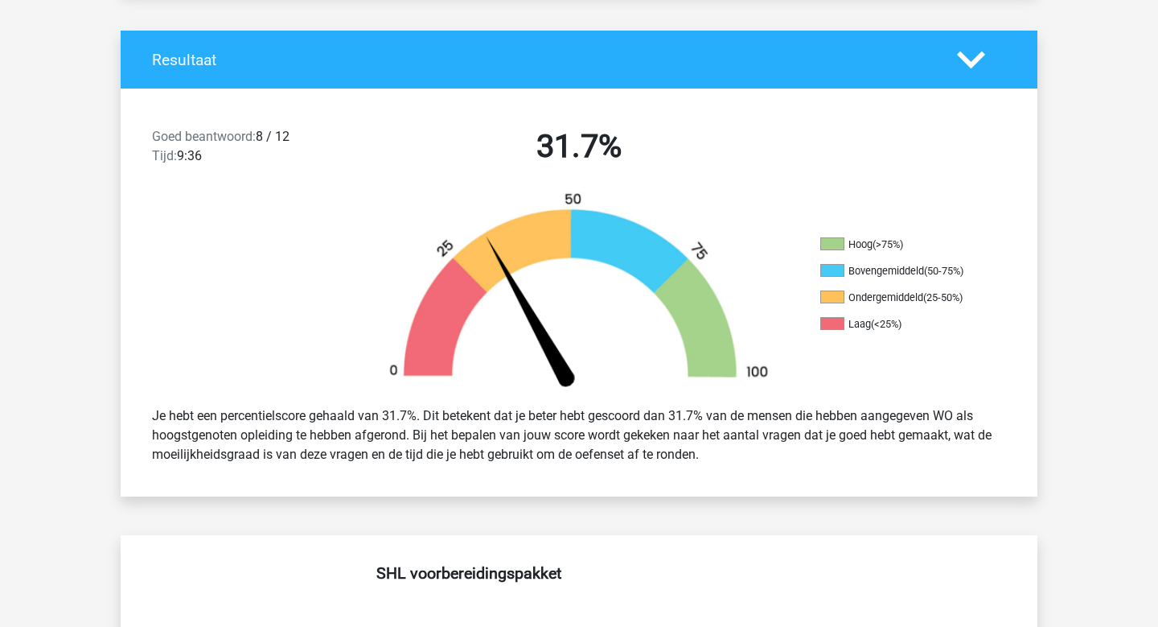
scroll to position [632, 0]
